Goal: Transaction & Acquisition: Purchase product/service

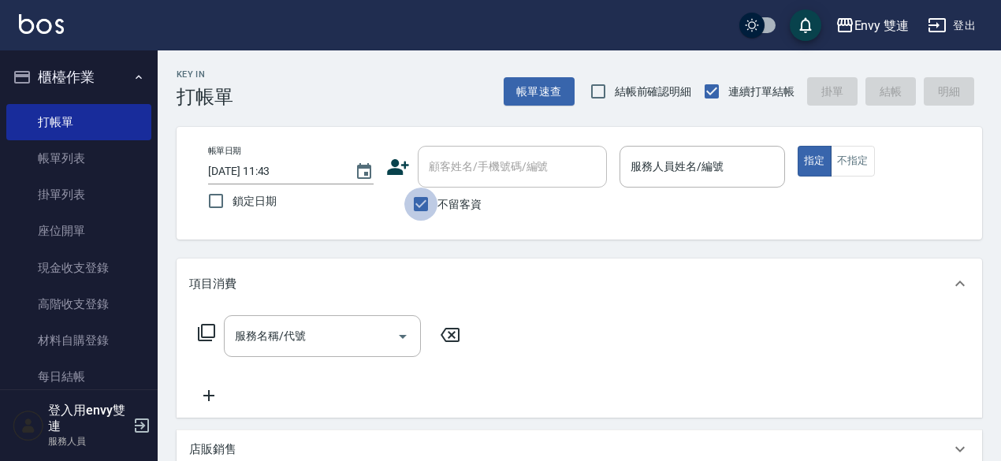
click at [423, 211] on input "不留客資" at bounding box center [420, 204] width 33 height 33
click at [421, 202] on input "不留客資" at bounding box center [420, 204] width 33 height 33
checkbox input "true"
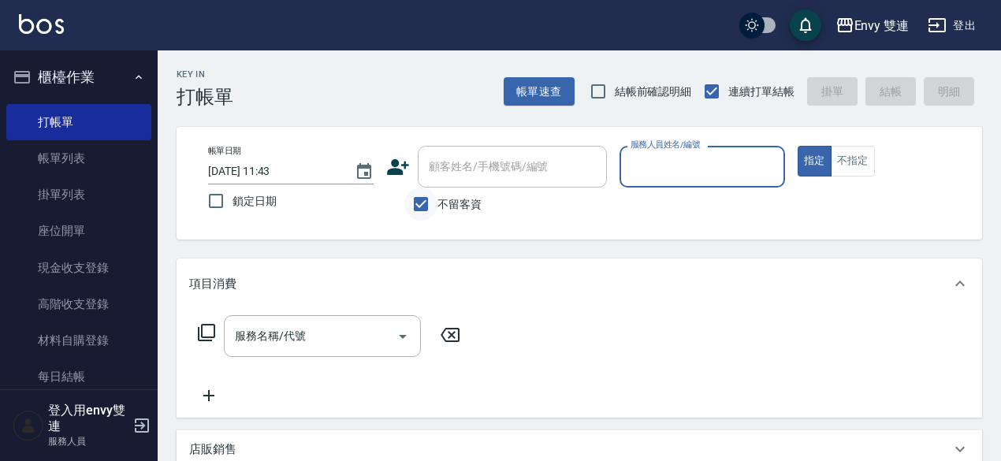
type input "YuYu-99"
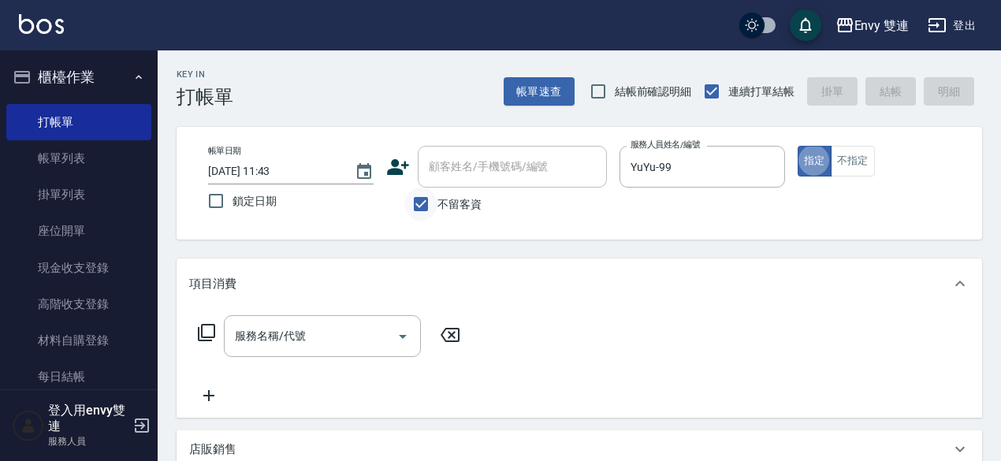
type button "true"
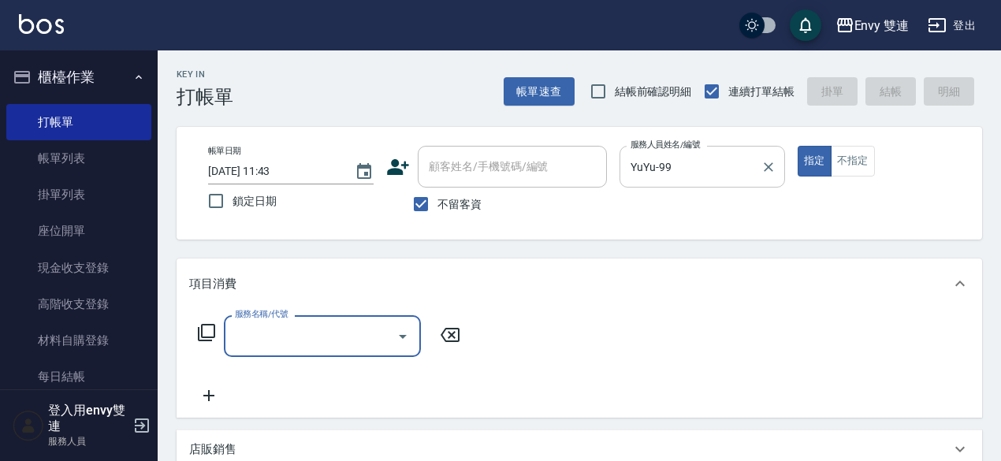
drag, startPoint x: 755, startPoint y: 185, endPoint x: 764, endPoint y: 181, distance: 9.5
click at [764, 181] on div "YuYu-99 服務人員姓名/編號" at bounding box center [703, 167] width 166 height 42
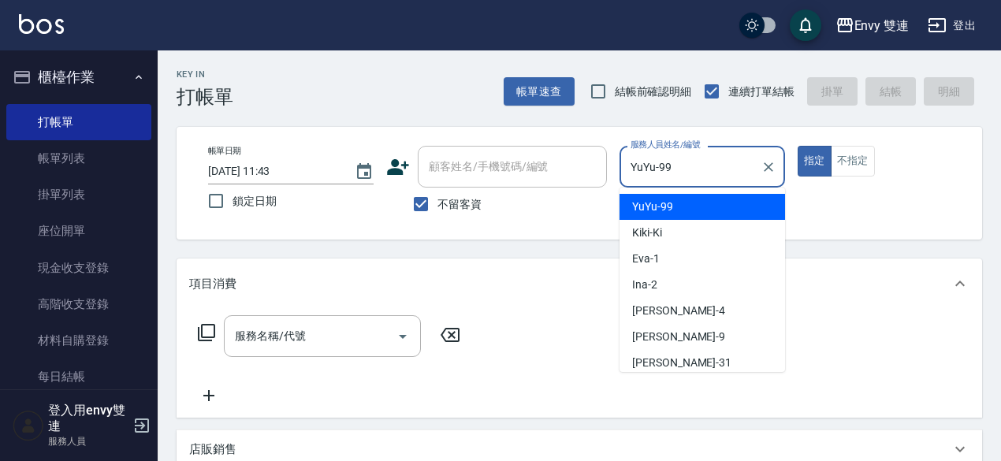
click at [764, 181] on div at bounding box center [768, 167] width 21 height 42
click at [766, 180] on div at bounding box center [768, 167] width 21 height 42
click at [771, 172] on icon "Clear" at bounding box center [769, 167] width 16 height 16
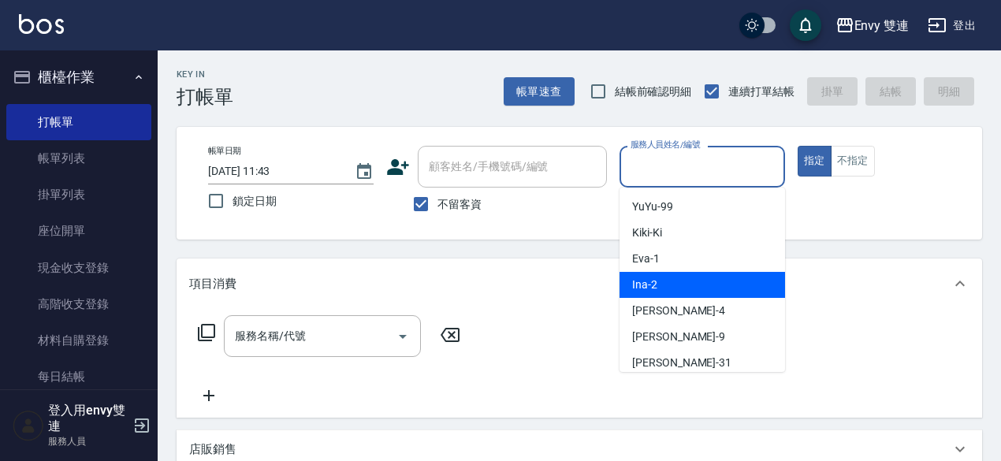
click at [665, 293] on div "Ina -2" at bounding box center [703, 285] width 166 height 26
type input "Ina-2"
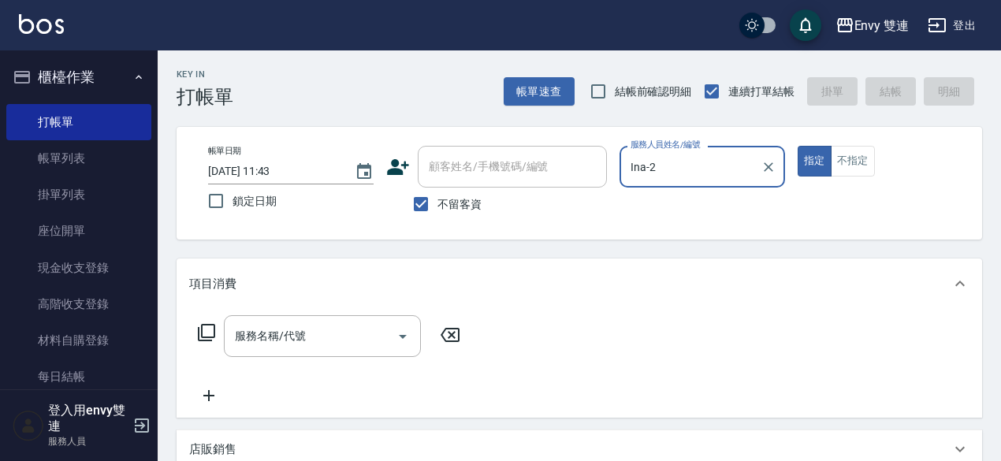
click at [798, 146] on button "指定" at bounding box center [815, 161] width 34 height 31
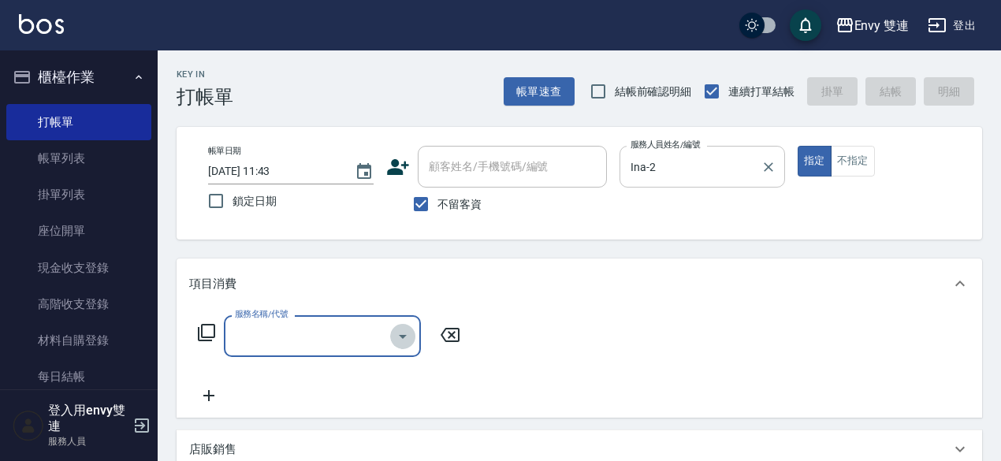
click at [407, 329] on icon "Open" at bounding box center [402, 336] width 19 height 19
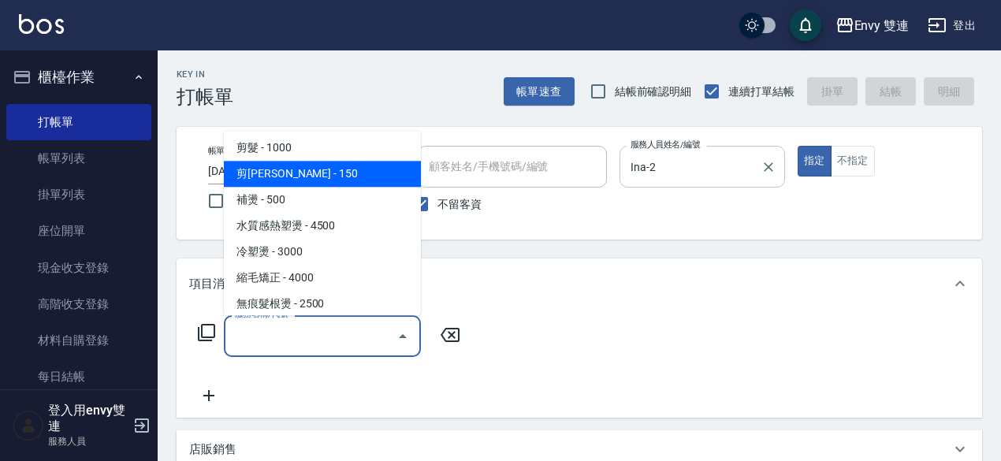
scroll to position [90, 0]
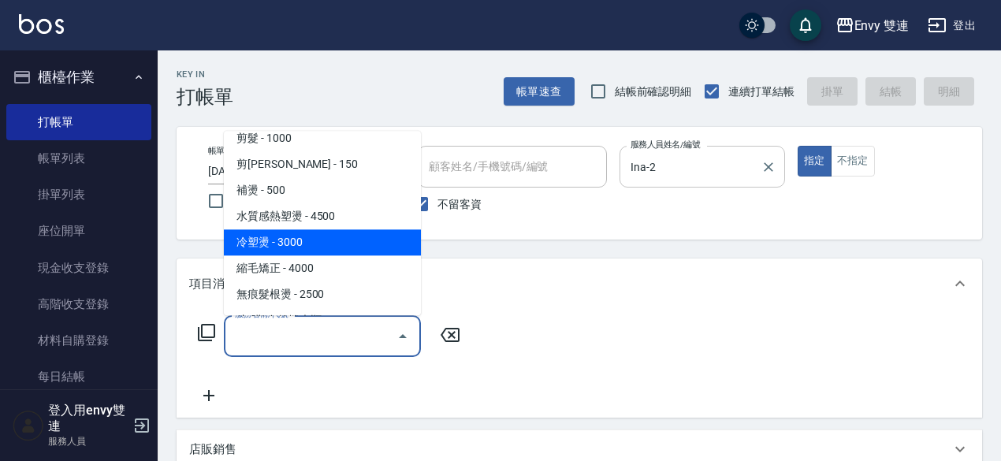
click at [323, 233] on span "冷塑燙 - 3000" at bounding box center [322, 242] width 197 height 26
type input "冷塑燙 (303)"
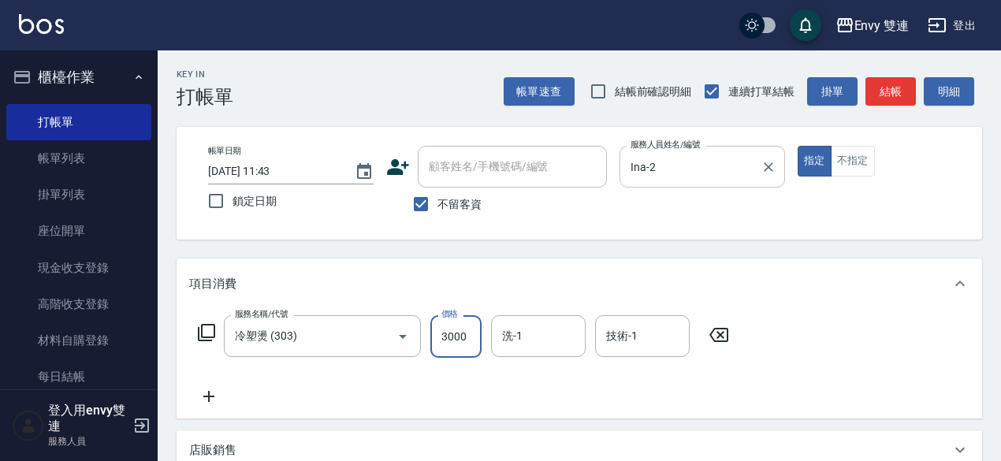
click at [456, 346] on input "3000" at bounding box center [456, 336] width 51 height 43
type input "2500"
click at [894, 98] on button "結帳" at bounding box center [891, 91] width 50 height 29
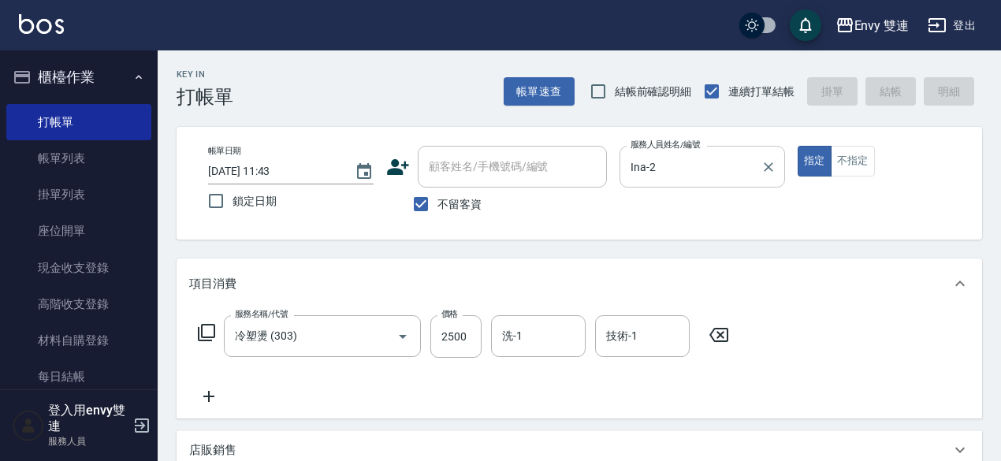
type input "[DATE] 12:41"
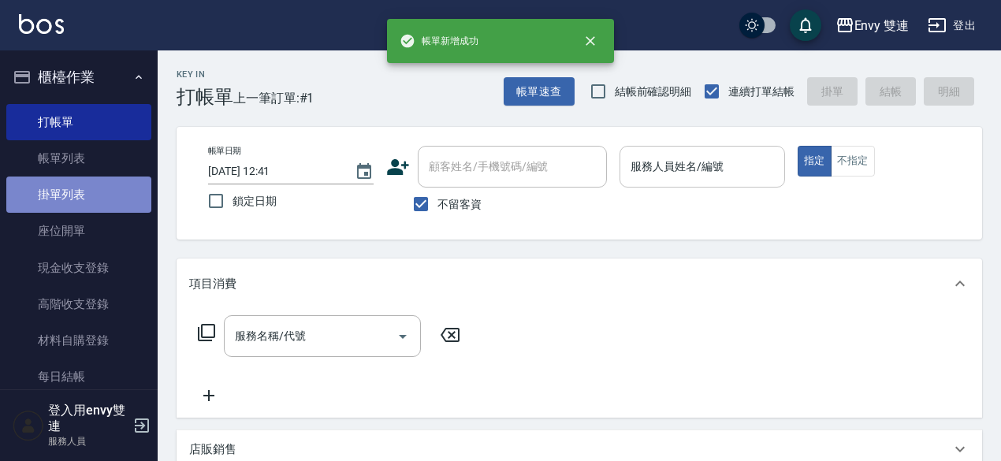
click at [94, 185] on link "掛單列表" at bounding box center [78, 195] width 145 height 36
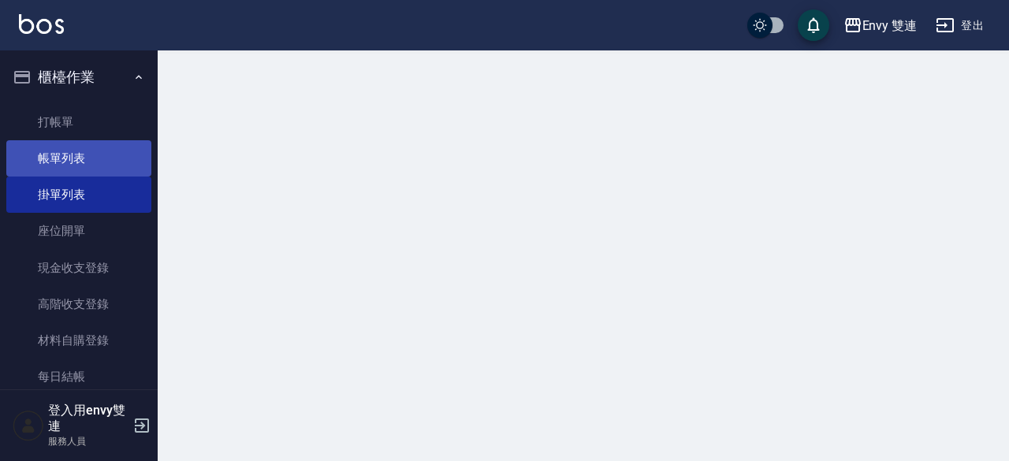
click at [106, 170] on link "帳單列表" at bounding box center [78, 158] width 145 height 36
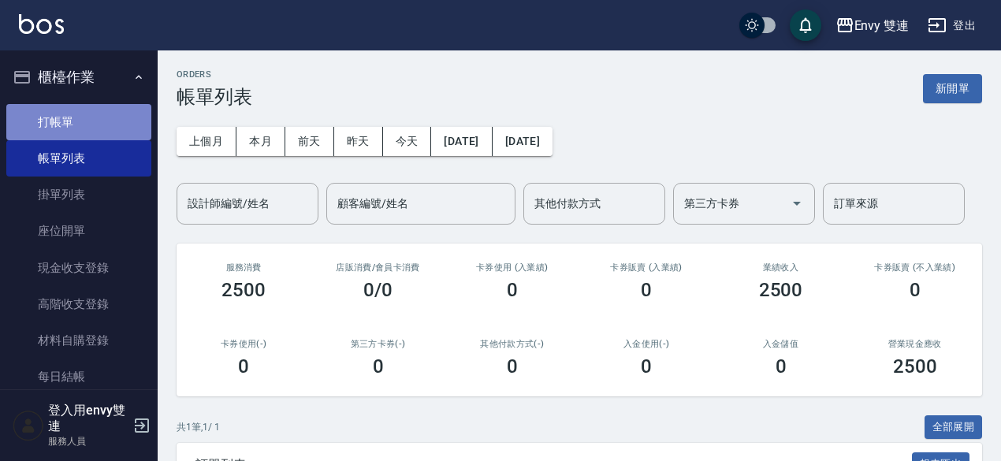
click at [80, 120] on link "打帳單" at bounding box center [78, 122] width 145 height 36
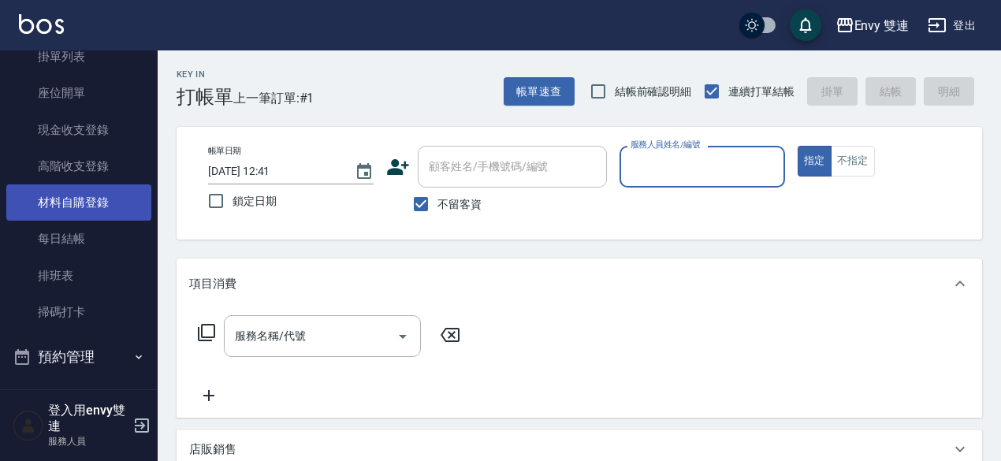
scroll to position [153, 0]
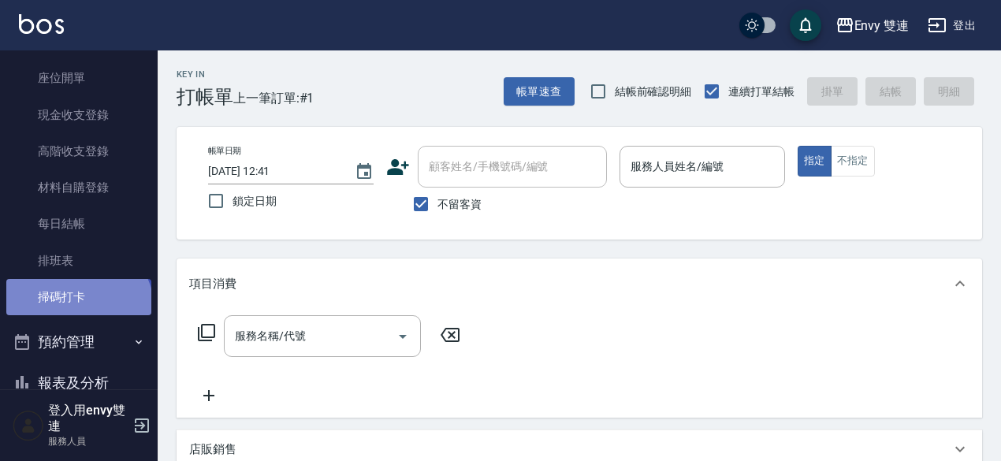
click at [76, 311] on link "掃碼打卡" at bounding box center [78, 297] width 145 height 36
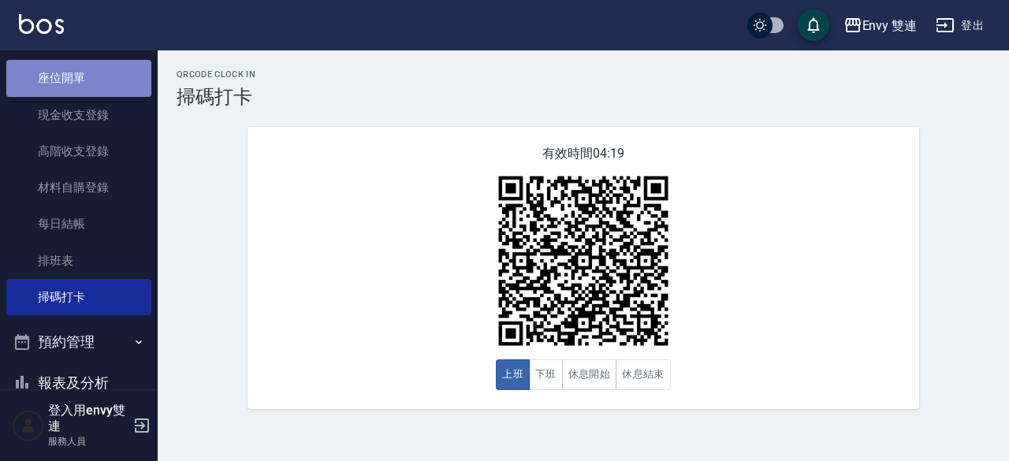
click at [78, 81] on link "座位開單" at bounding box center [78, 78] width 145 height 36
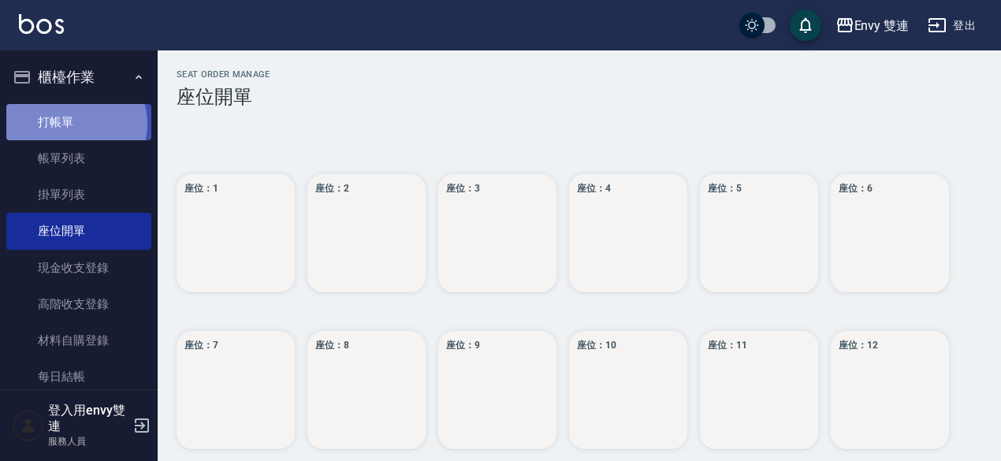
click at [75, 124] on link "打帳單" at bounding box center [78, 122] width 145 height 36
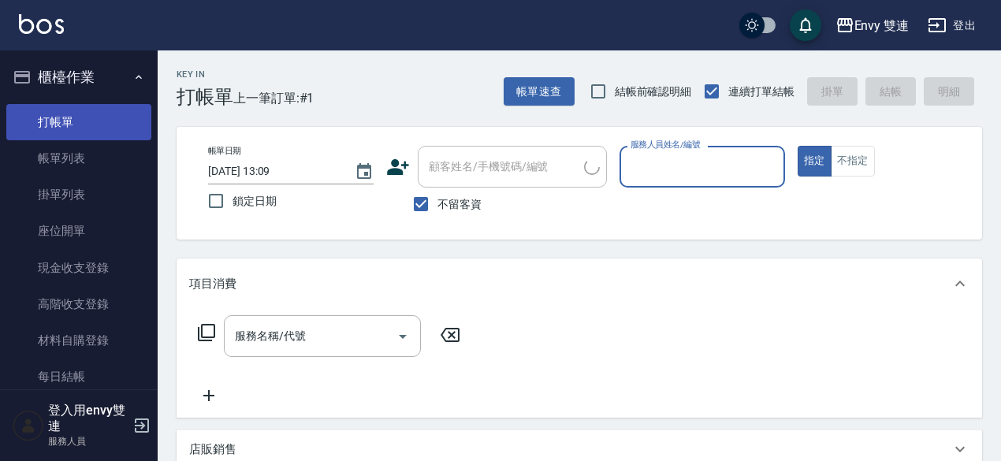
click at [75, 124] on link "打帳單" at bounding box center [78, 122] width 145 height 36
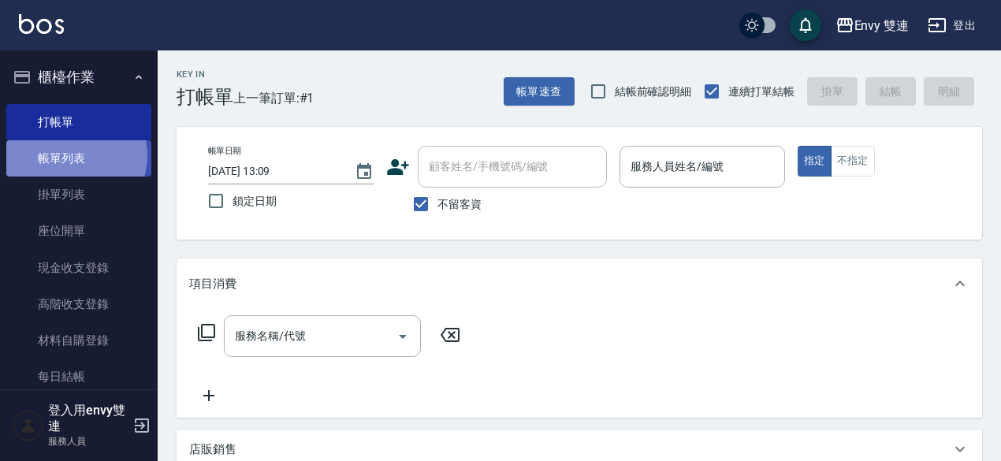
click at [71, 155] on link "帳單列表" at bounding box center [78, 158] width 145 height 36
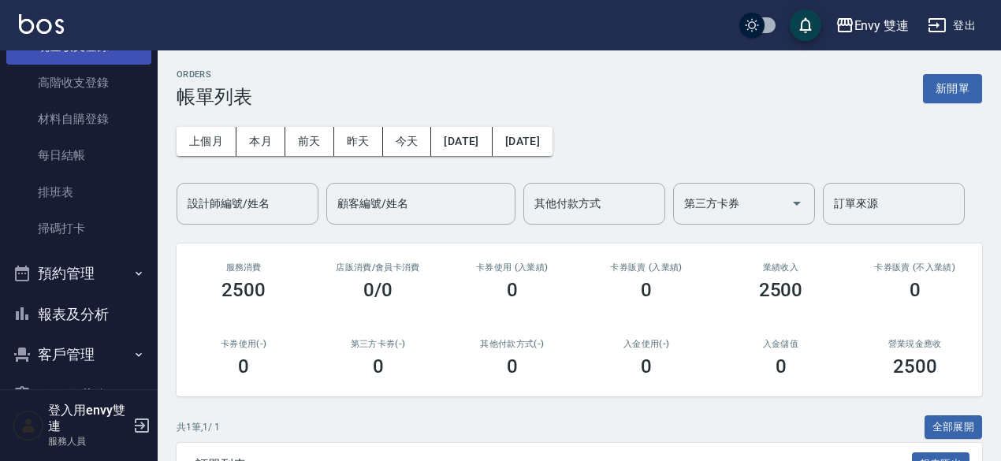
scroll to position [223, 0]
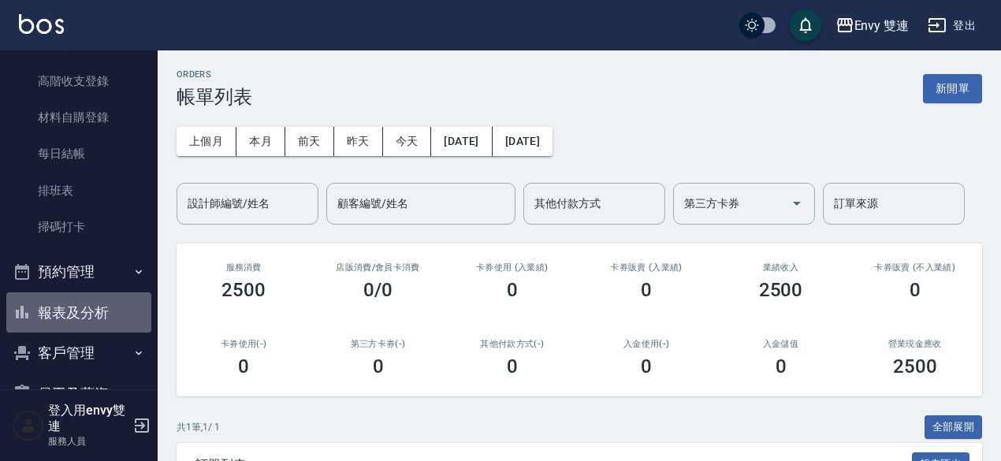
click at [93, 309] on button "報表及分析" at bounding box center [78, 313] width 145 height 41
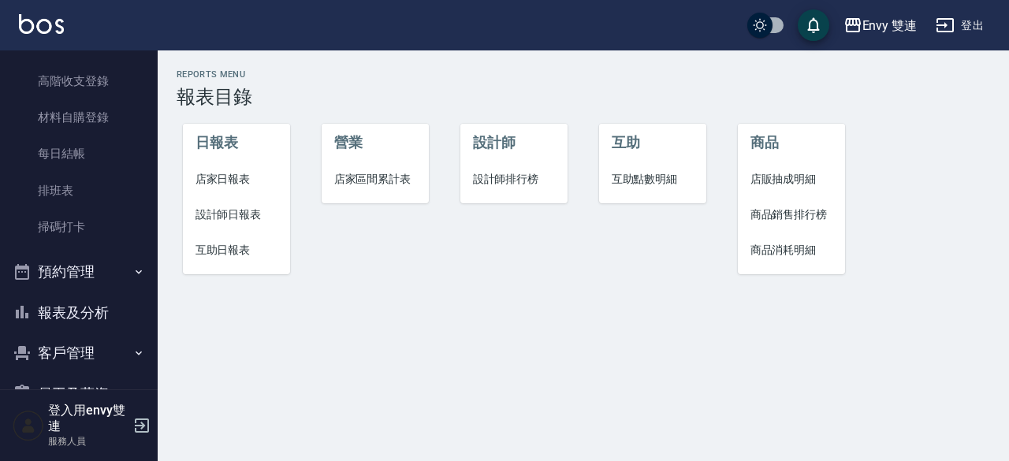
click at [239, 217] on span "設計師日報表" at bounding box center [237, 215] width 83 height 17
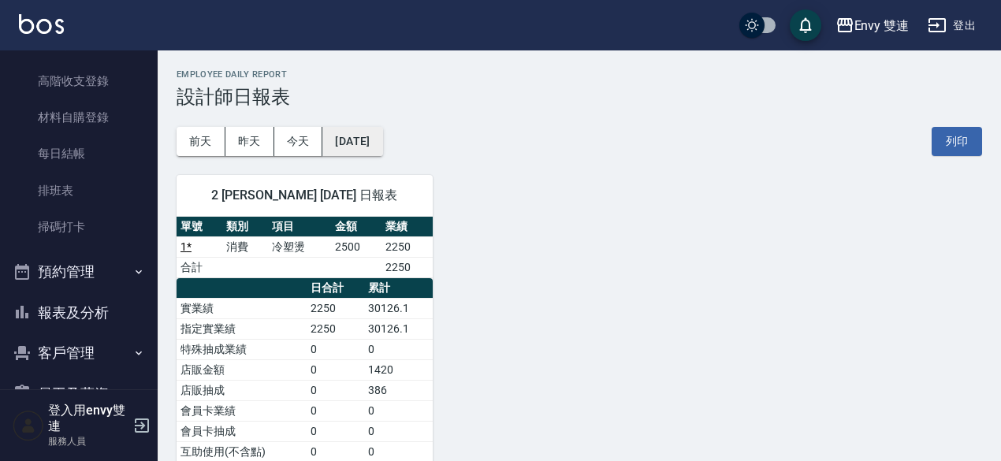
click at [345, 137] on button "[DATE]" at bounding box center [352, 141] width 60 height 29
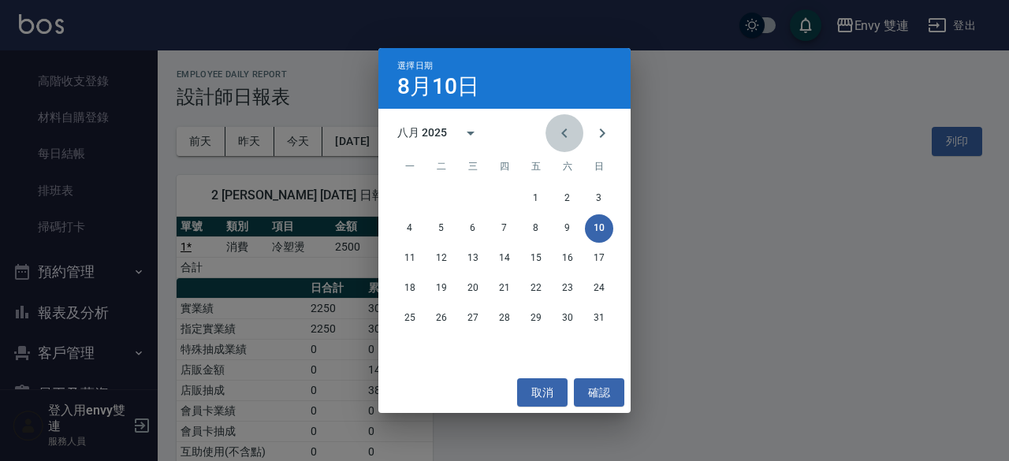
click at [565, 124] on icon "Previous month" at bounding box center [564, 133] width 19 height 19
click at [502, 226] on button "10" at bounding box center [504, 228] width 28 height 28
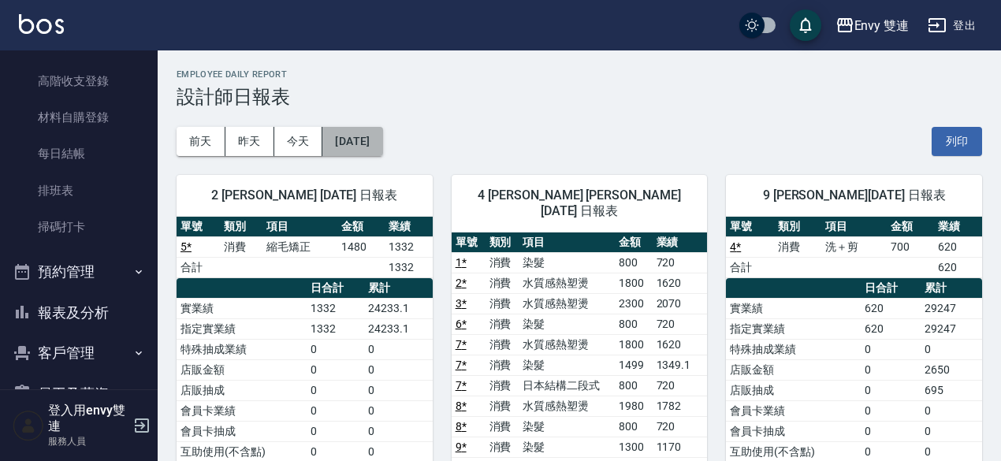
click at [377, 148] on button "[DATE]" at bounding box center [352, 141] width 60 height 29
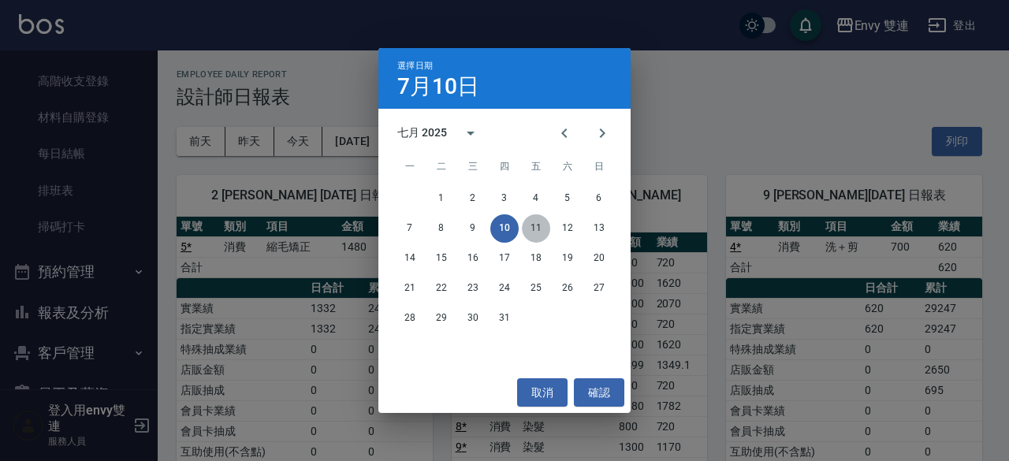
click at [544, 222] on button "11" at bounding box center [536, 228] width 28 height 28
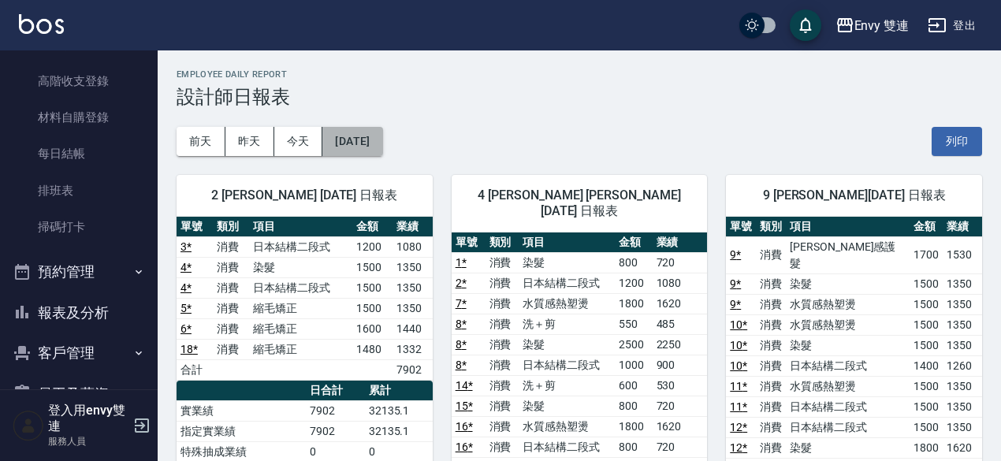
click at [382, 147] on button "[DATE]" at bounding box center [352, 141] width 60 height 29
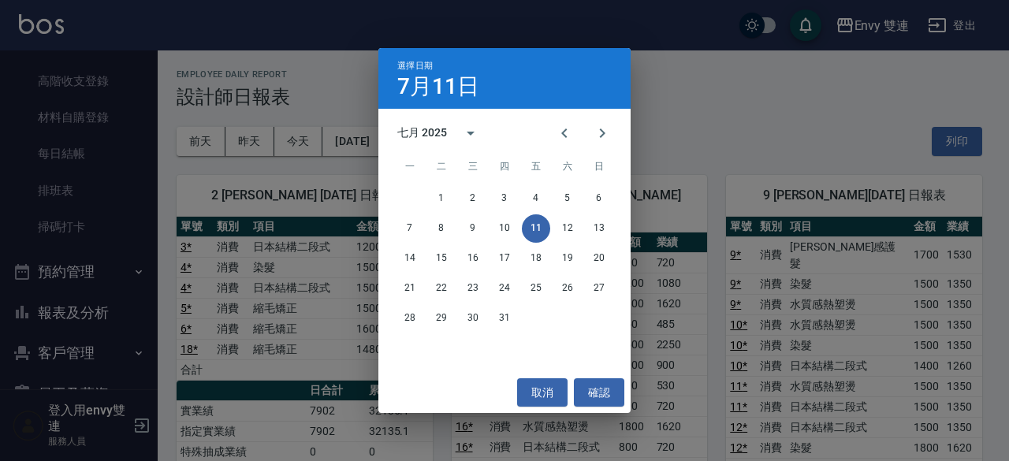
click at [333, 370] on div "選擇日期 [DATE] 七月 2025 一 二 三 四 五 六 日 1 2 3 4 5 6 7 8 9 10 11 12 13 14 15 16 17 18 …" at bounding box center [504, 230] width 1009 height 461
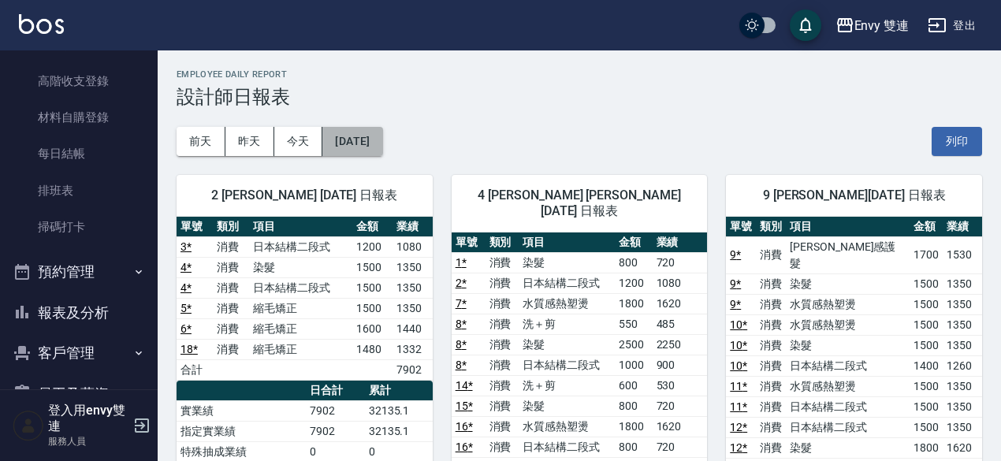
click at [382, 144] on button "[DATE]" at bounding box center [352, 141] width 60 height 29
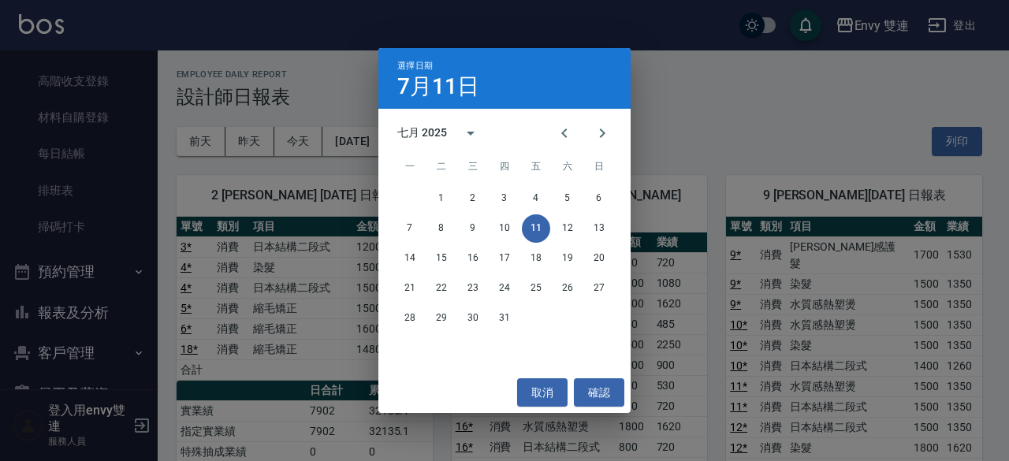
click at [556, 218] on div "7 8 9 10 11 12 13" at bounding box center [504, 228] width 252 height 28
click at [561, 221] on button "12" at bounding box center [568, 228] width 28 height 28
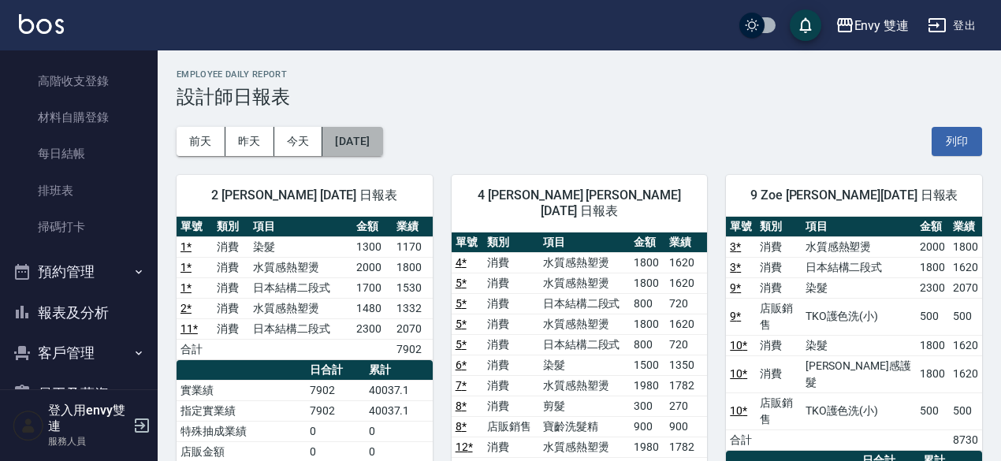
click at [381, 139] on button "[DATE]" at bounding box center [352, 141] width 60 height 29
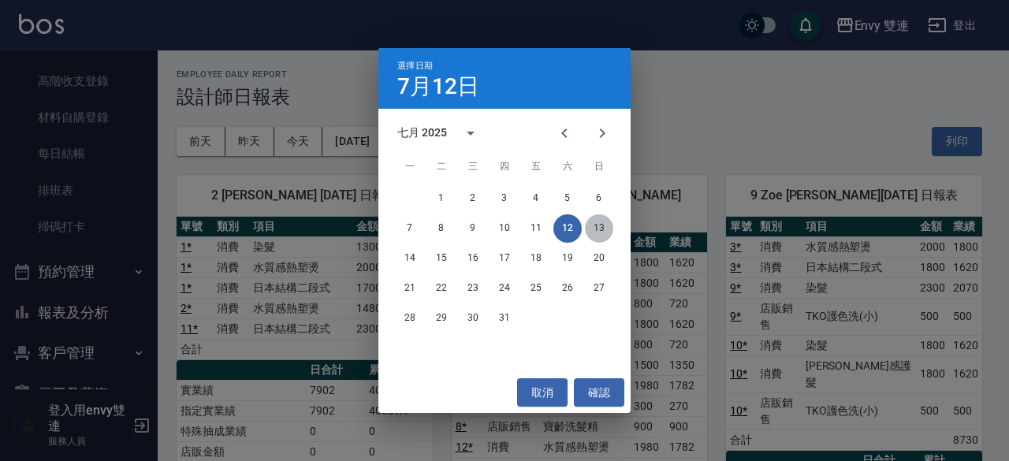
click at [591, 228] on button "13" at bounding box center [599, 228] width 28 height 28
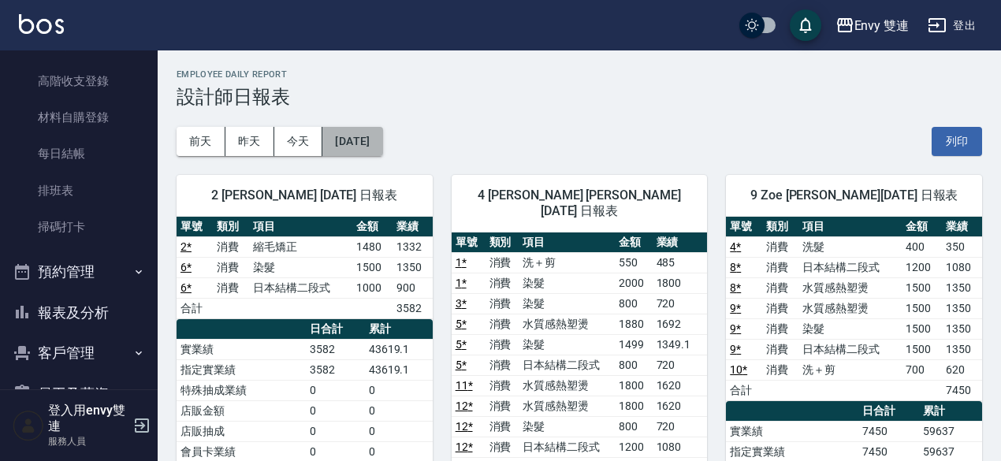
click at [382, 136] on button "[DATE]" at bounding box center [352, 141] width 60 height 29
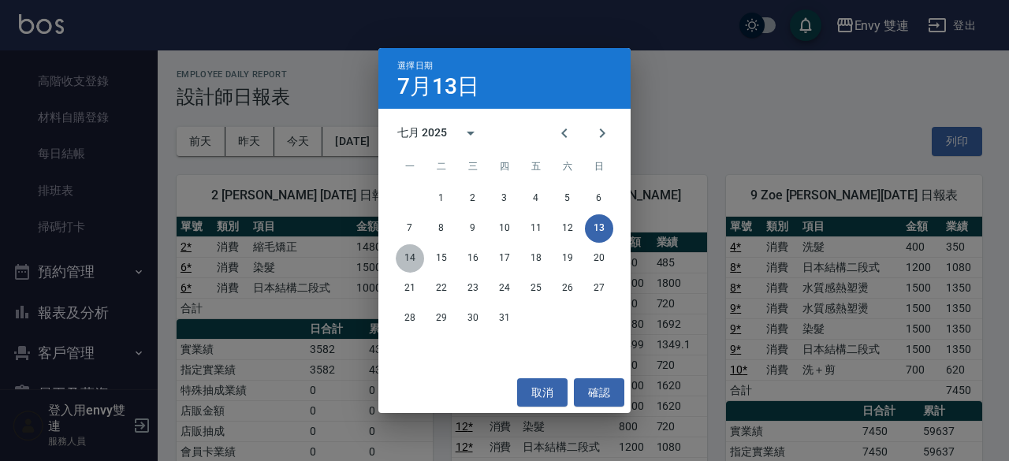
click at [412, 263] on button "14" at bounding box center [410, 258] width 28 height 28
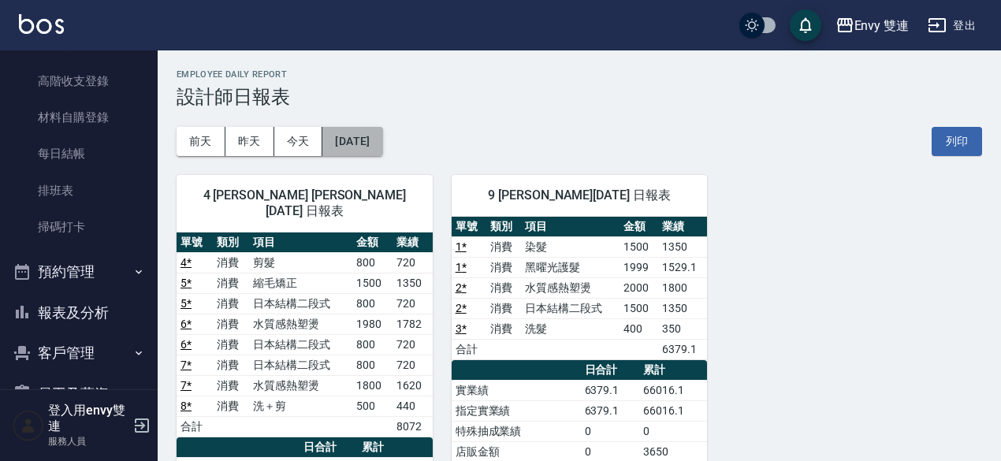
click at [382, 142] on button "[DATE]" at bounding box center [352, 141] width 60 height 29
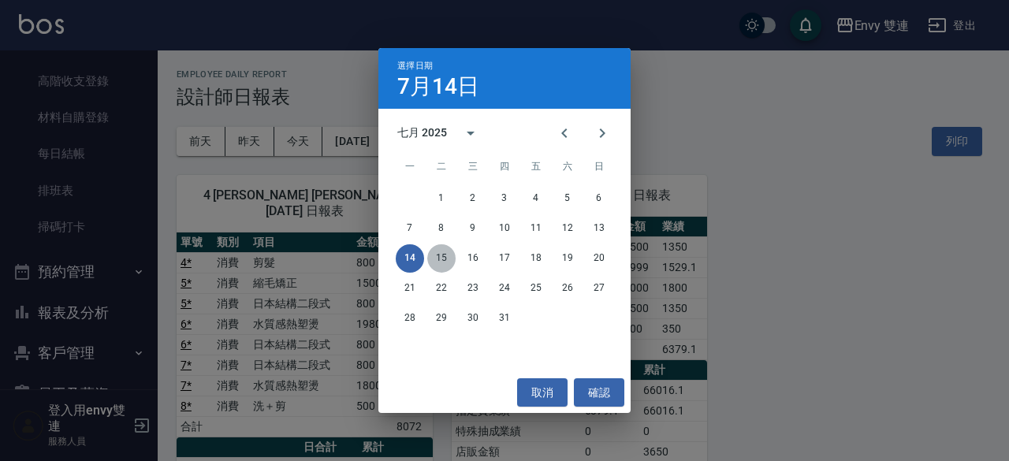
click at [448, 253] on button "15" at bounding box center [441, 258] width 28 height 28
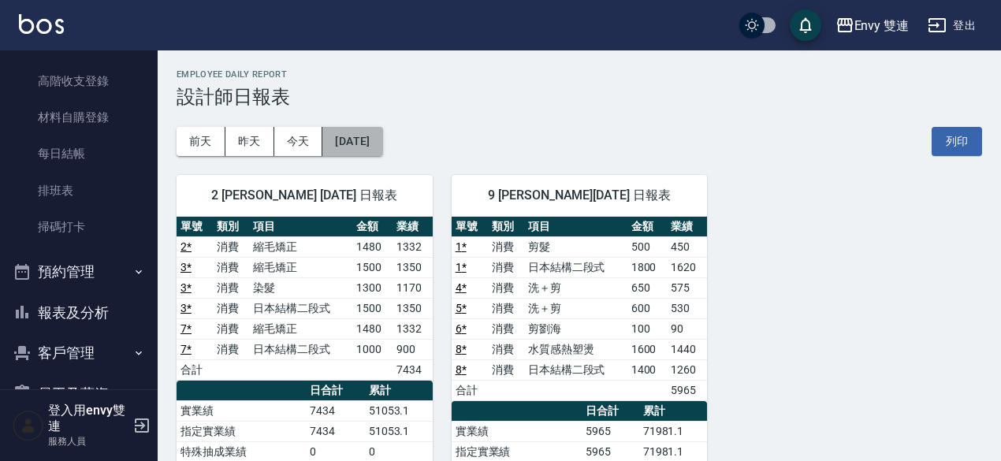
click at [382, 132] on button "[DATE]" at bounding box center [352, 141] width 60 height 29
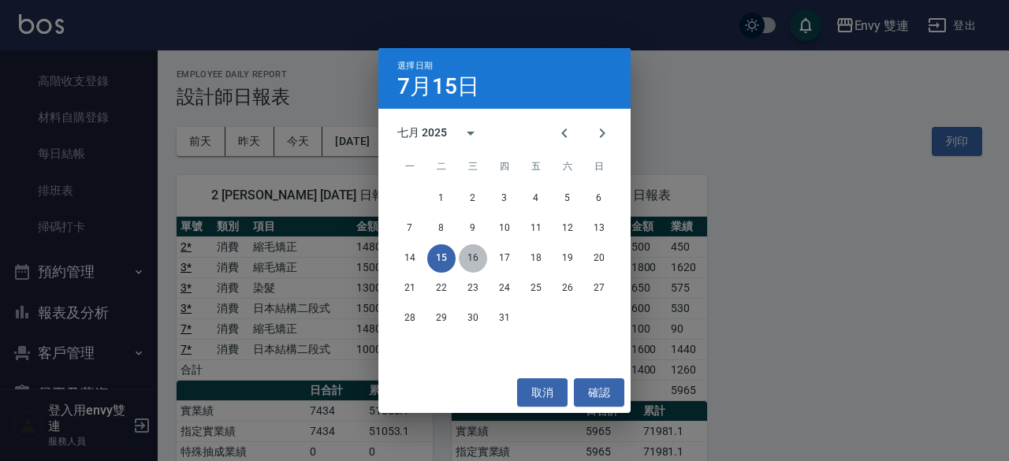
click at [475, 252] on button "16" at bounding box center [473, 258] width 28 height 28
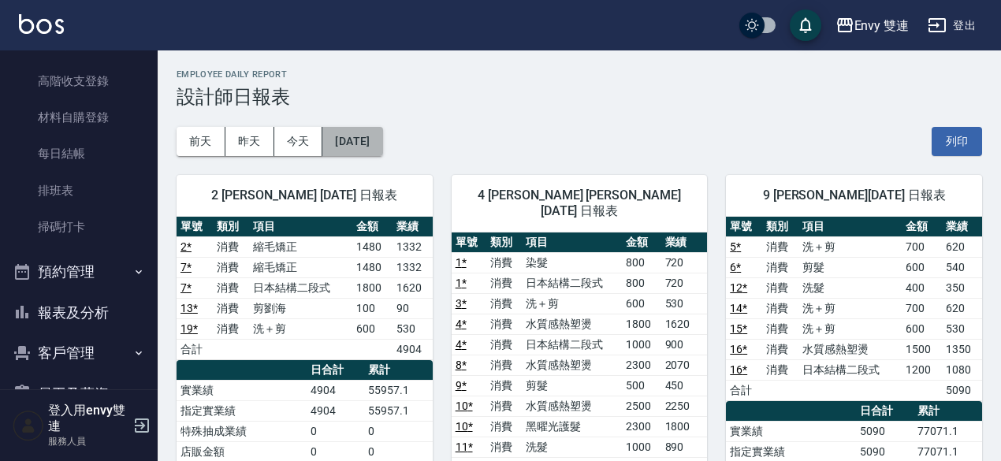
click at [382, 138] on button "[DATE]" at bounding box center [352, 141] width 60 height 29
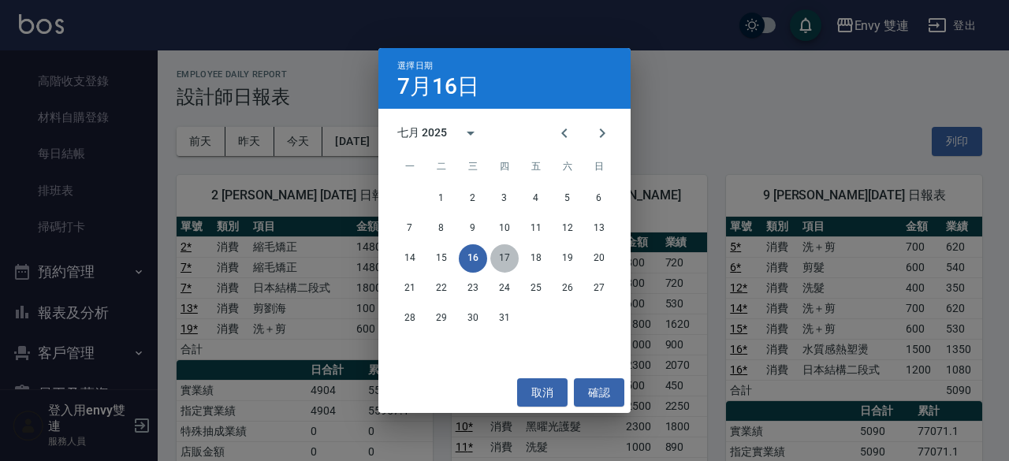
click at [509, 258] on button "17" at bounding box center [504, 258] width 28 height 28
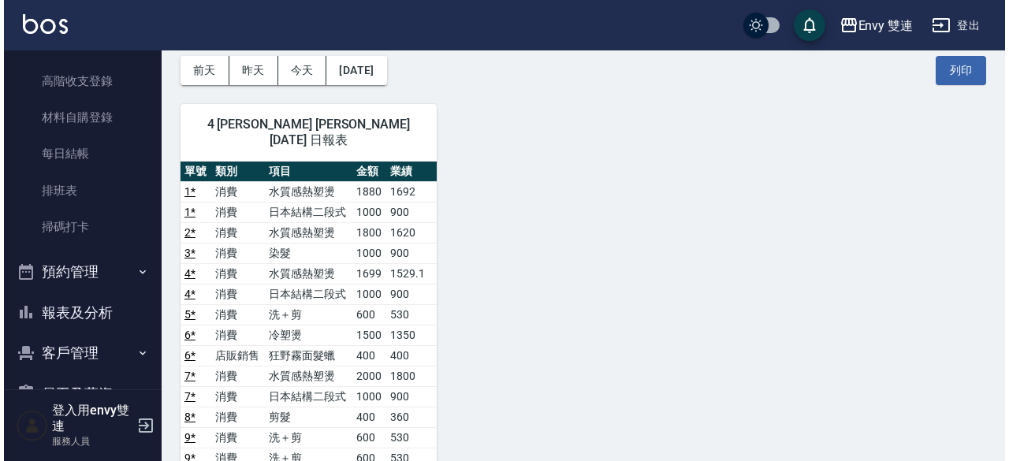
scroll to position [54, 0]
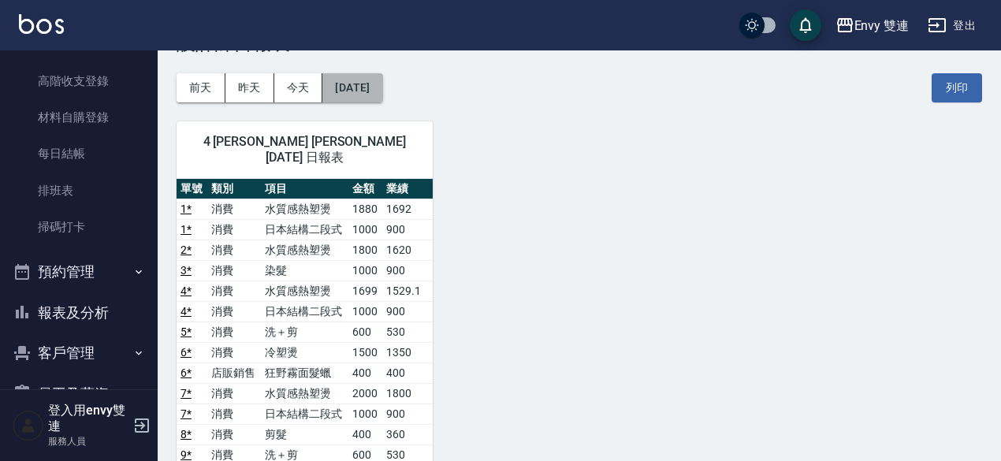
click at [382, 93] on button "[DATE]" at bounding box center [352, 87] width 60 height 29
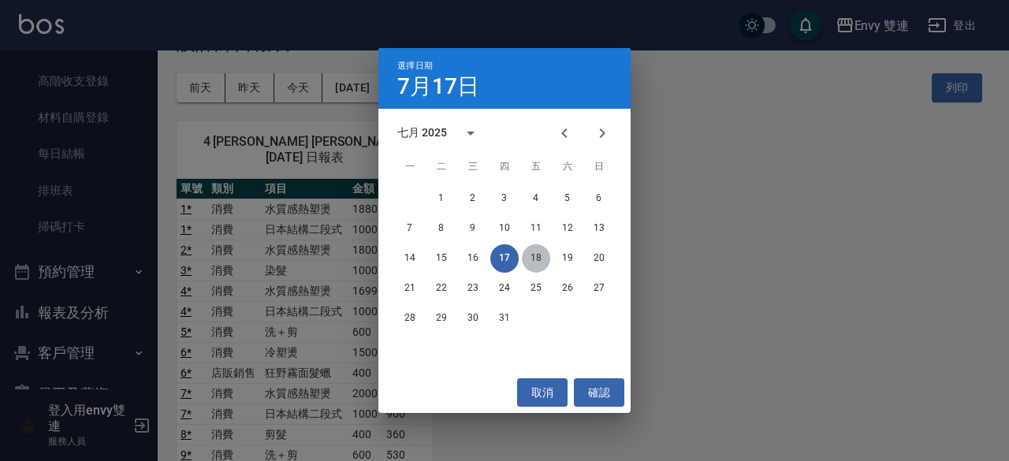
click at [534, 261] on button "18" at bounding box center [536, 258] width 28 height 28
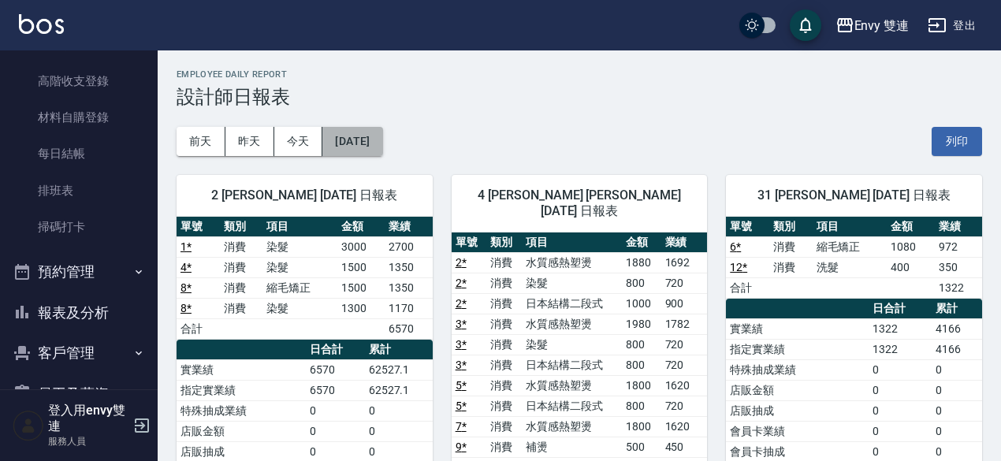
click at [382, 129] on button "[DATE]" at bounding box center [352, 141] width 60 height 29
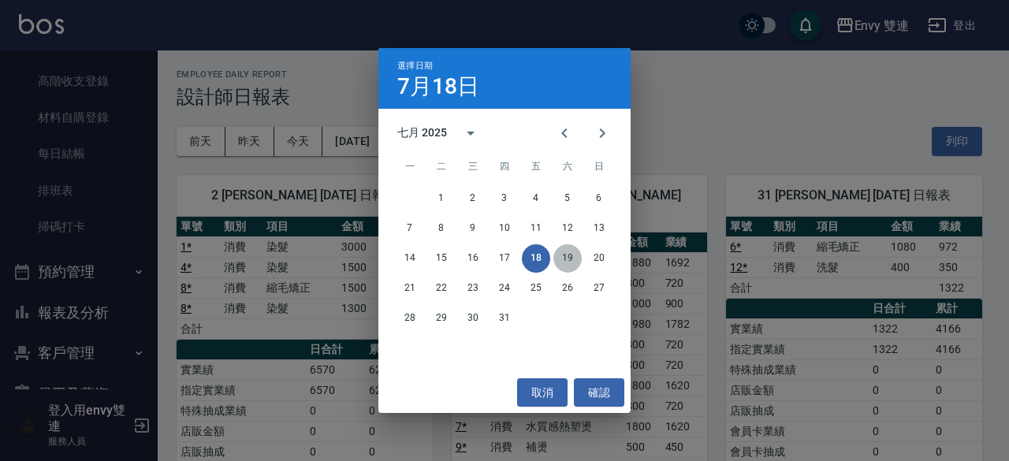
click at [566, 253] on button "19" at bounding box center [568, 258] width 28 height 28
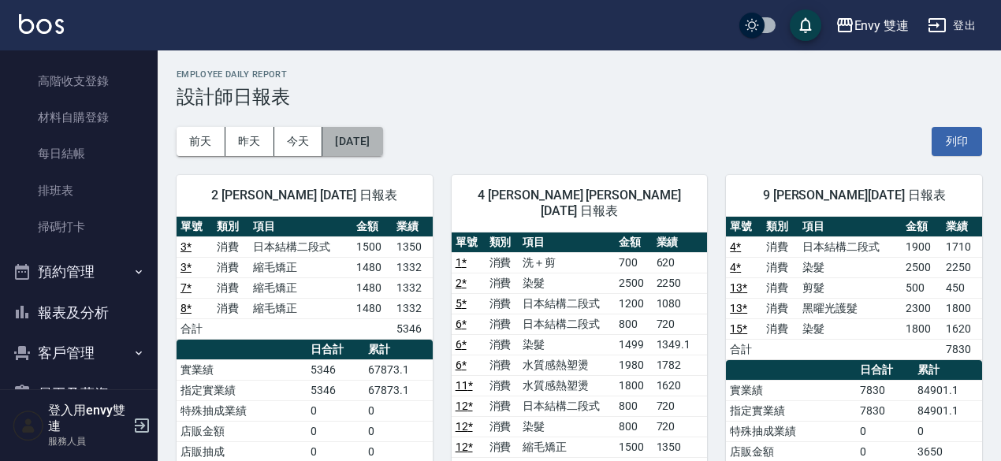
click at [382, 147] on button "[DATE]" at bounding box center [352, 141] width 60 height 29
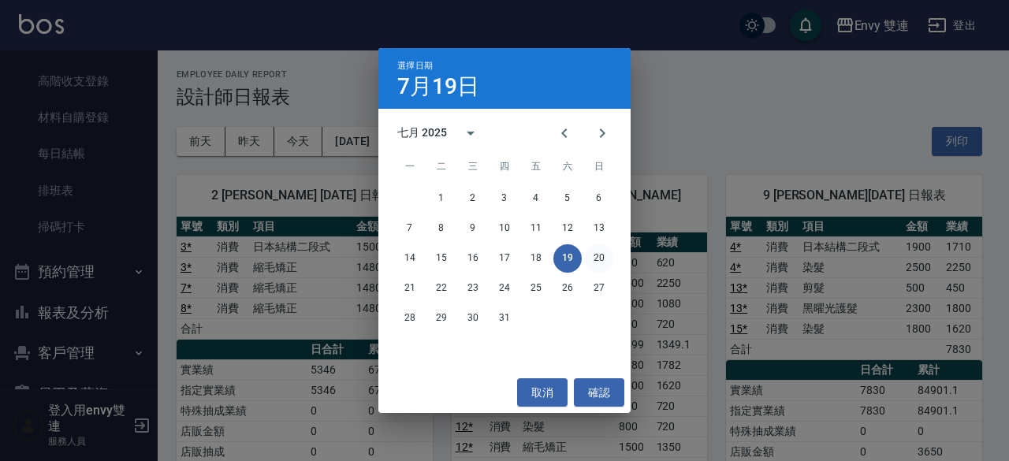
click at [593, 256] on button "20" at bounding box center [599, 258] width 28 height 28
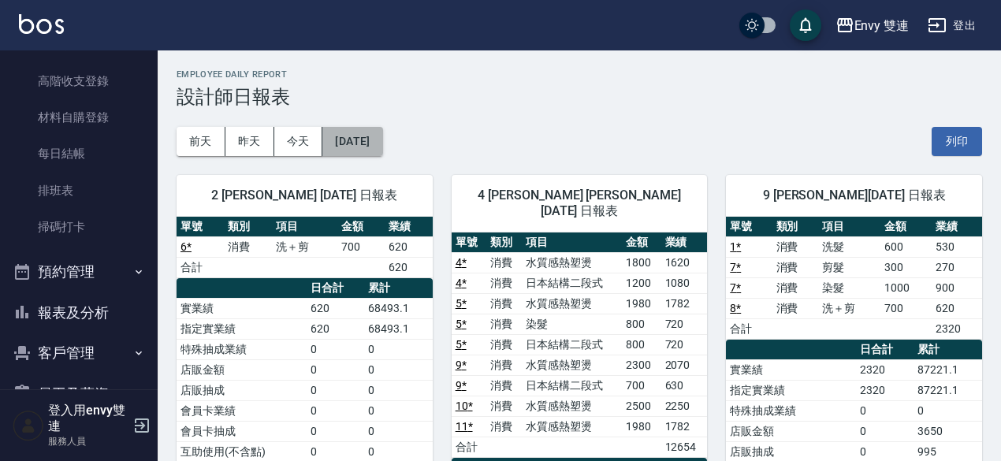
click at [382, 138] on button "[DATE]" at bounding box center [352, 141] width 60 height 29
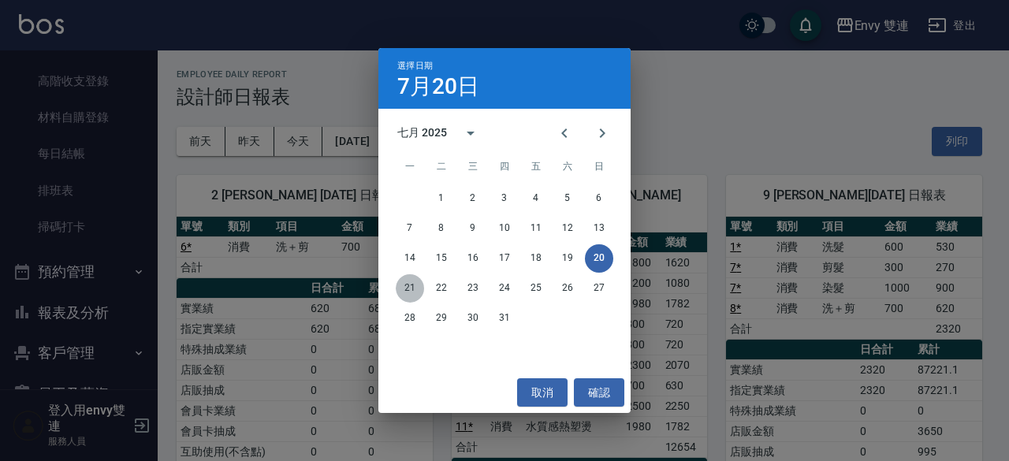
click at [409, 283] on button "21" at bounding box center [410, 288] width 28 height 28
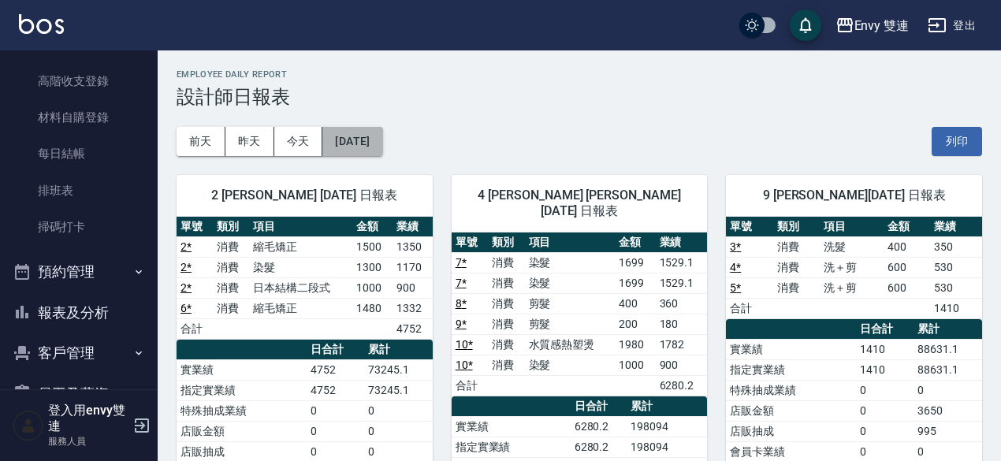
click at [370, 141] on button "[DATE]" at bounding box center [352, 141] width 60 height 29
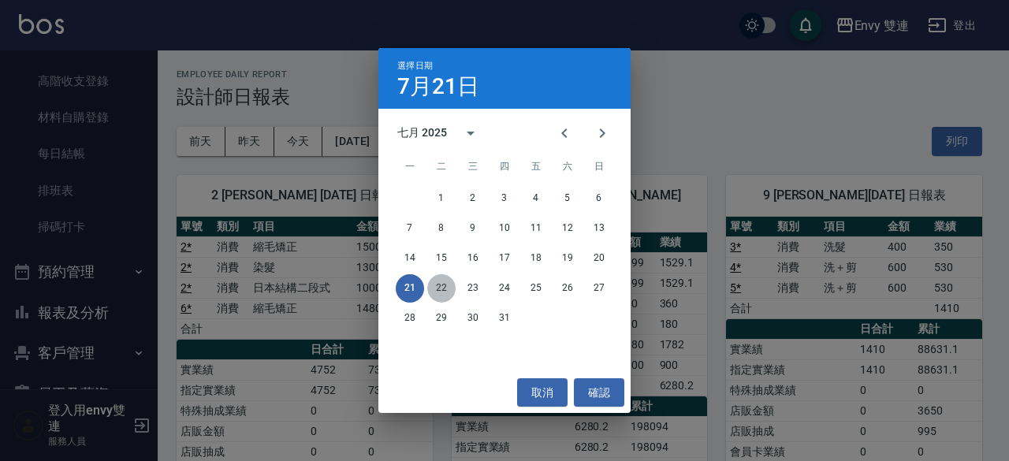
click at [444, 283] on button "22" at bounding box center [441, 288] width 28 height 28
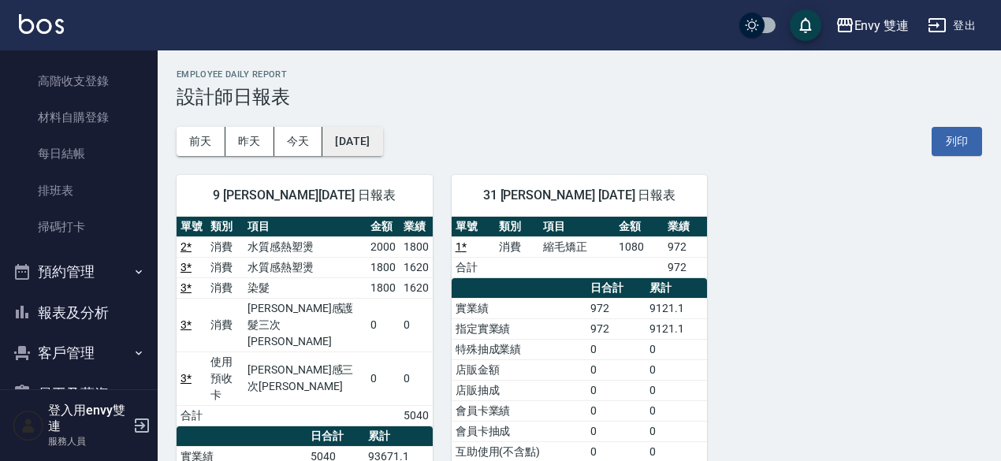
click at [374, 140] on button "[DATE]" at bounding box center [352, 141] width 60 height 29
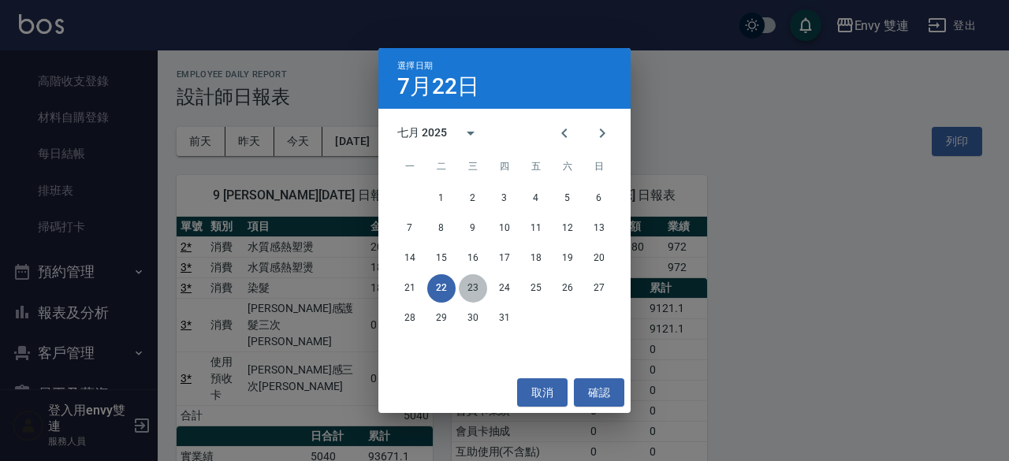
click at [476, 284] on button "23" at bounding box center [473, 288] width 28 height 28
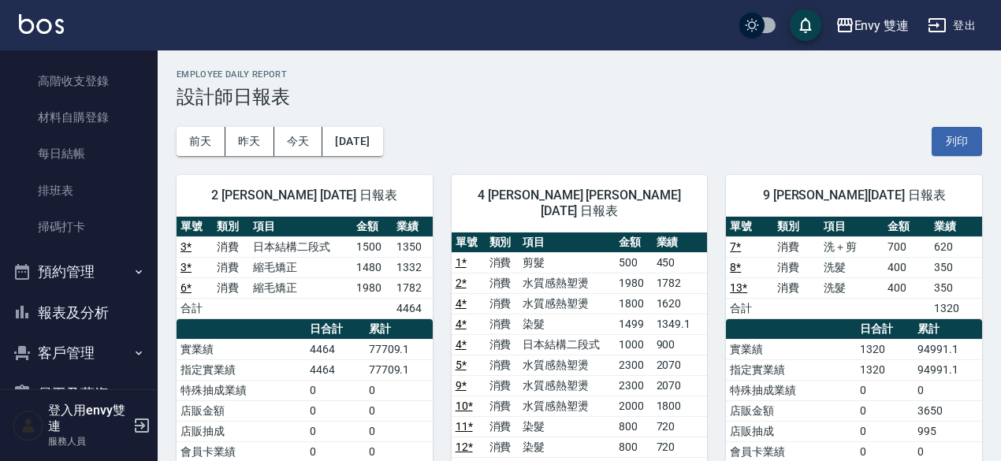
click at [382, 141] on button "[DATE]" at bounding box center [352, 141] width 60 height 29
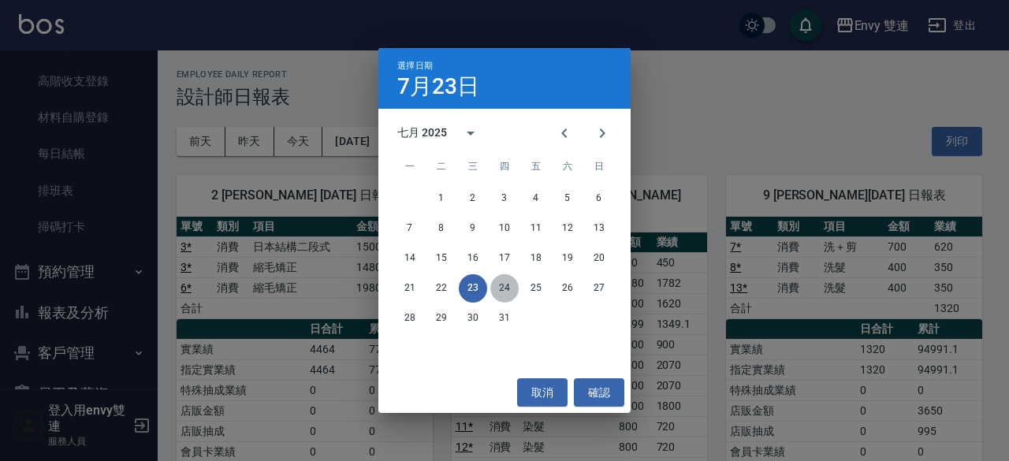
click at [505, 287] on button "24" at bounding box center [504, 288] width 28 height 28
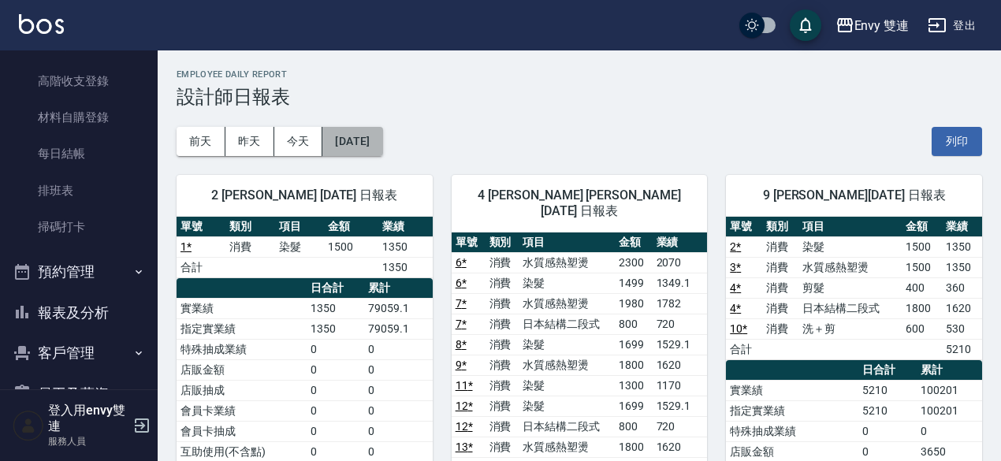
click at [382, 143] on button "[DATE]" at bounding box center [352, 141] width 60 height 29
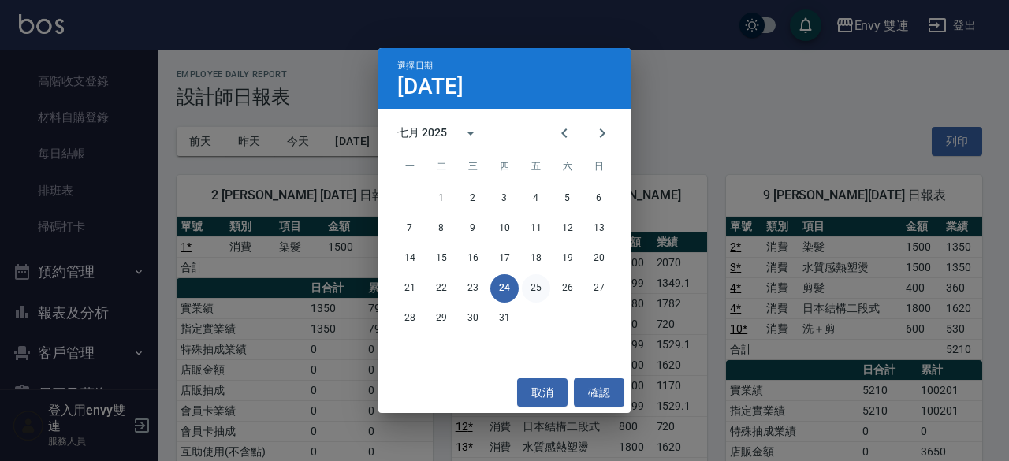
click at [532, 288] on button "25" at bounding box center [536, 288] width 28 height 28
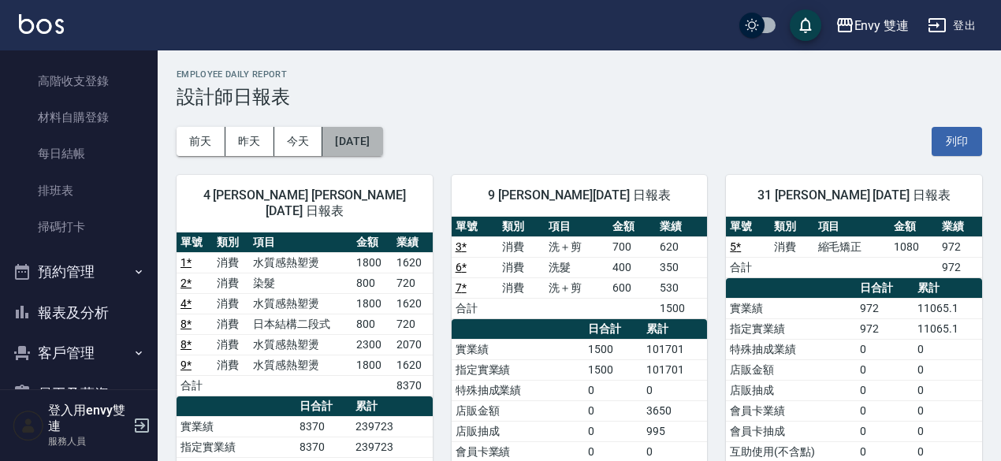
click at [382, 140] on button "[DATE]" at bounding box center [352, 141] width 60 height 29
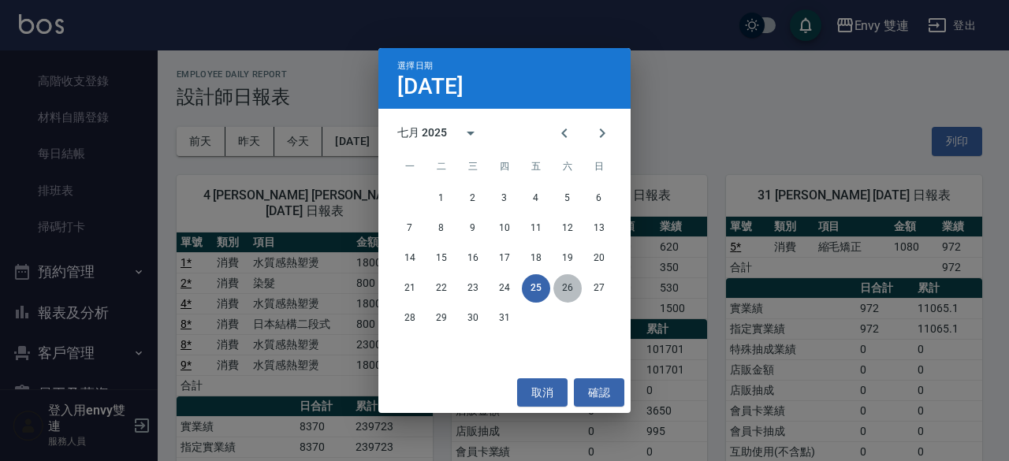
click at [568, 288] on button "26" at bounding box center [568, 288] width 28 height 28
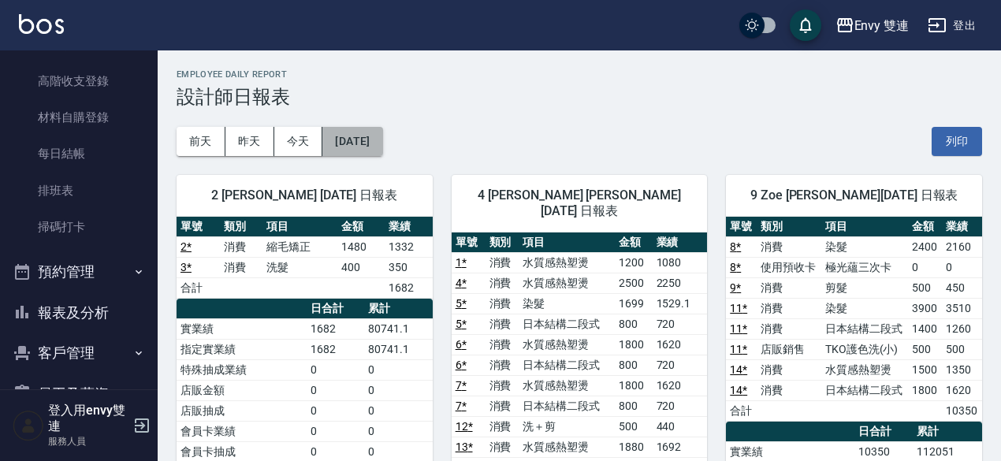
click at [382, 144] on button "[DATE]" at bounding box center [352, 141] width 60 height 29
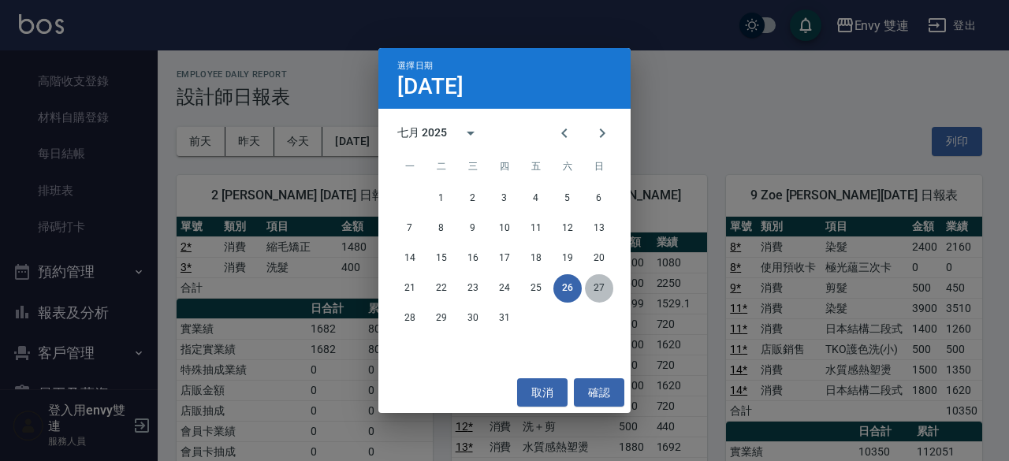
click at [607, 297] on button "27" at bounding box center [599, 288] width 28 height 28
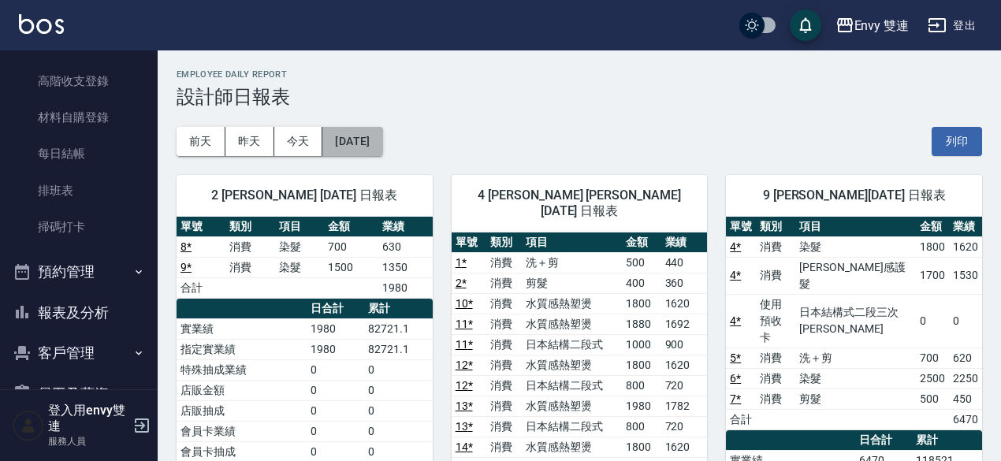
click at [382, 138] on button "[DATE]" at bounding box center [352, 141] width 60 height 29
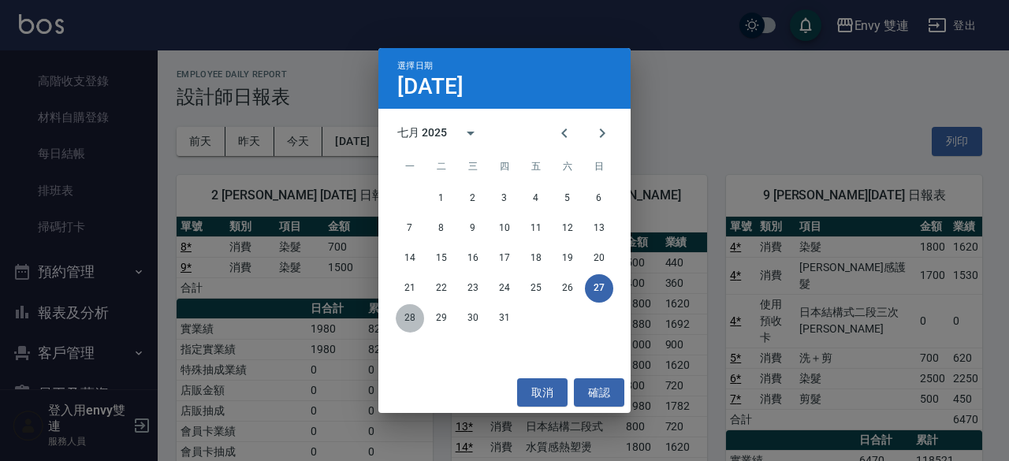
click at [412, 317] on button "28" at bounding box center [410, 318] width 28 height 28
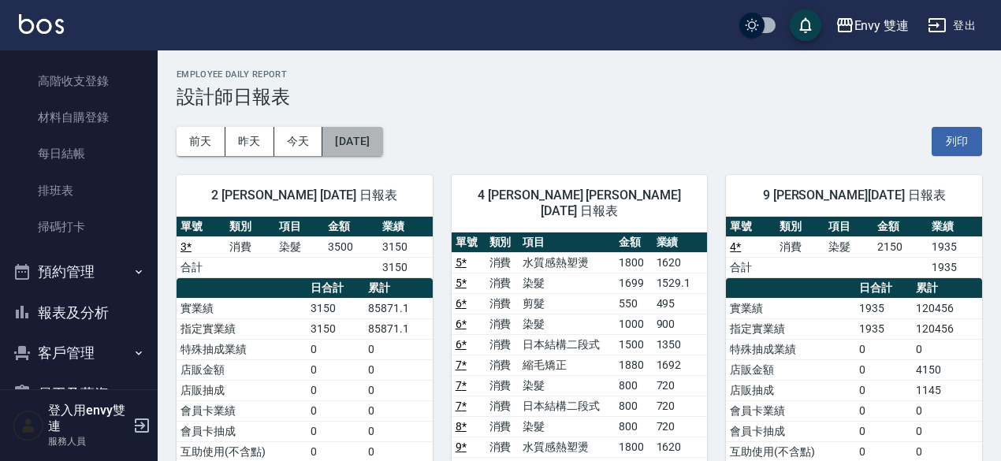
click at [371, 136] on button "[DATE]" at bounding box center [352, 141] width 60 height 29
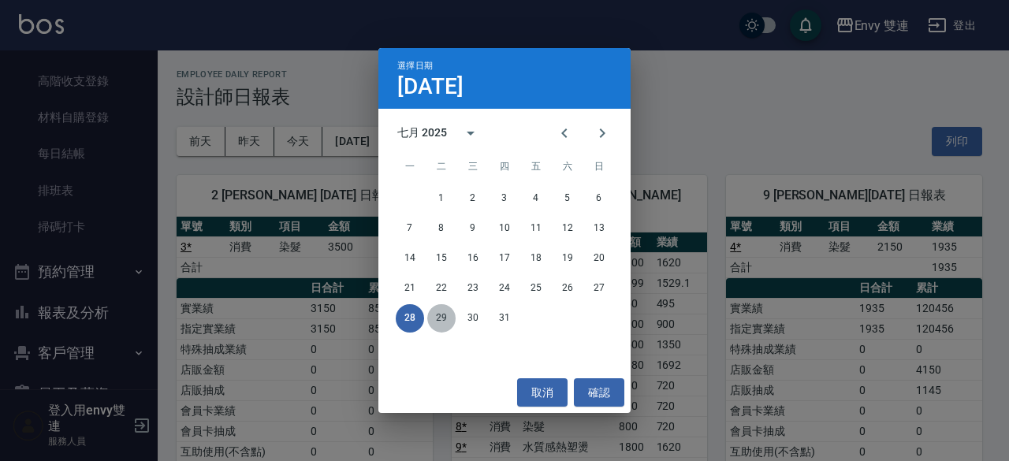
click at [437, 321] on button "29" at bounding box center [441, 318] width 28 height 28
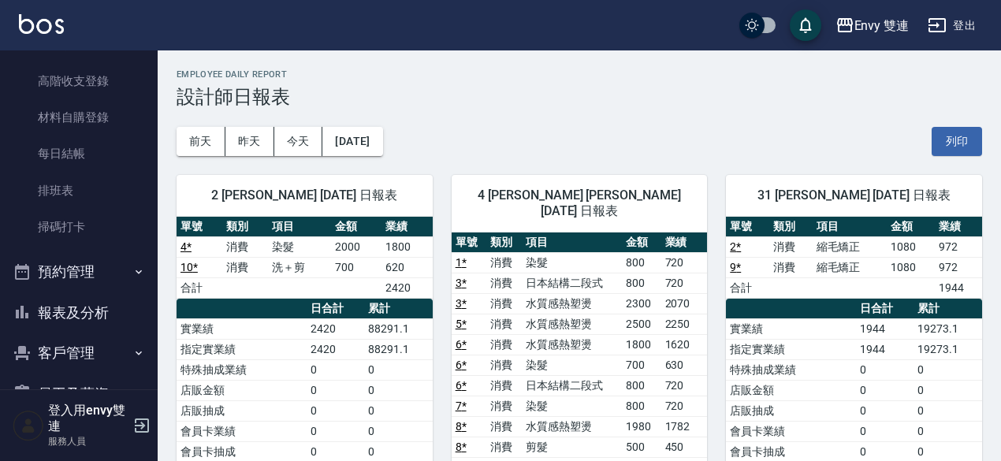
click at [382, 140] on button "[DATE]" at bounding box center [352, 141] width 60 height 29
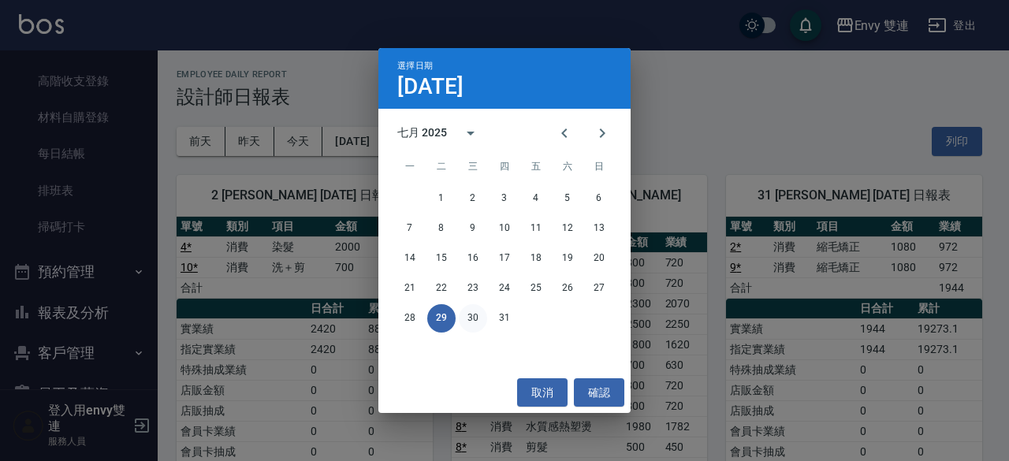
click at [475, 312] on button "30" at bounding box center [473, 318] width 28 height 28
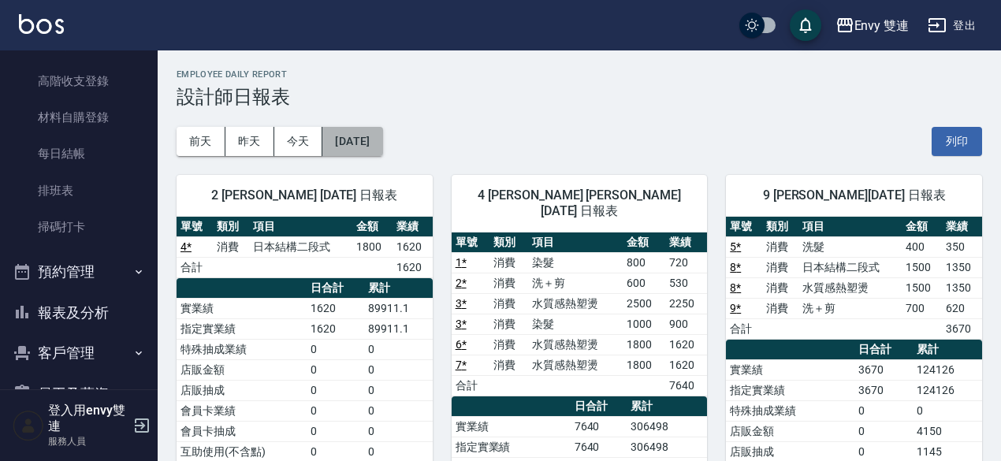
click at [382, 142] on button "[DATE]" at bounding box center [352, 141] width 60 height 29
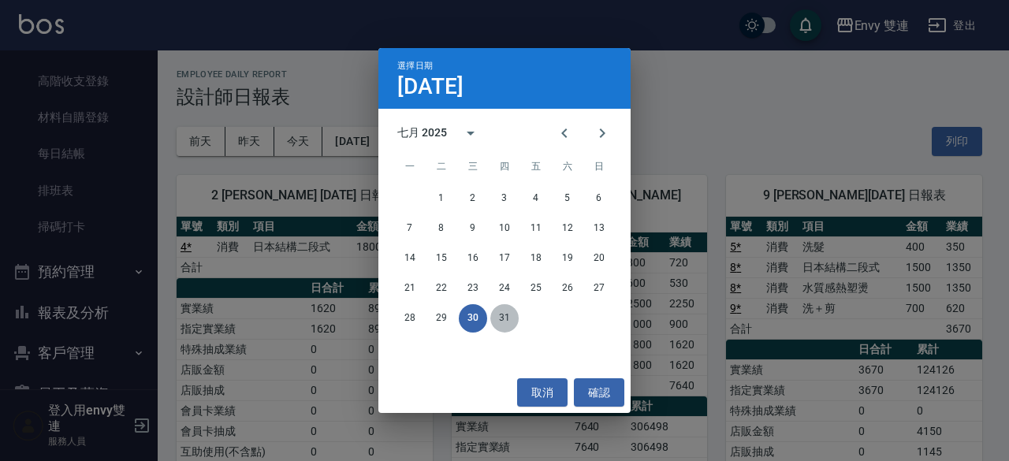
click at [494, 311] on button "31" at bounding box center [504, 318] width 28 height 28
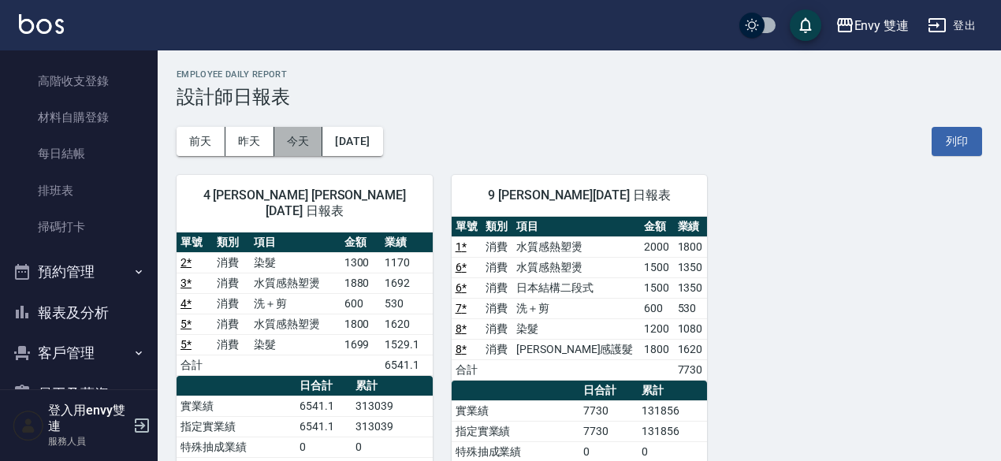
click at [305, 142] on button "今天" at bounding box center [298, 141] width 49 height 29
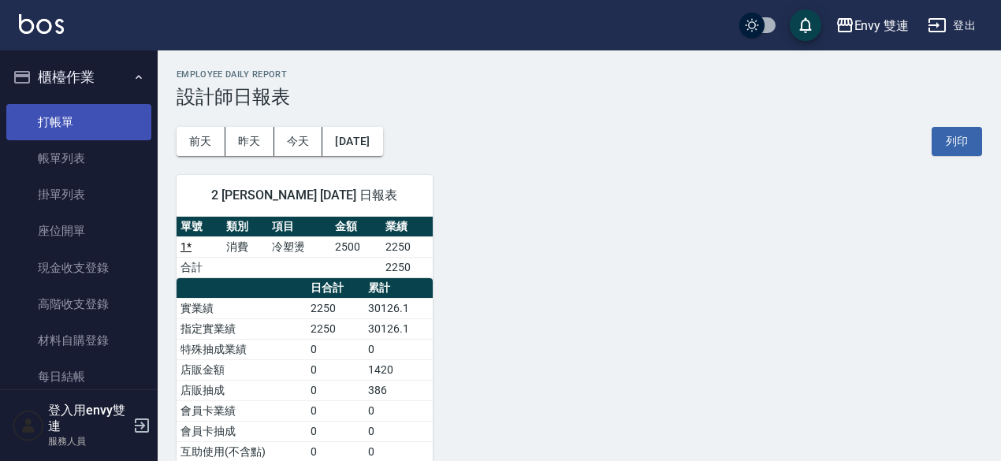
click at [101, 130] on link "打帳單" at bounding box center [78, 122] width 145 height 36
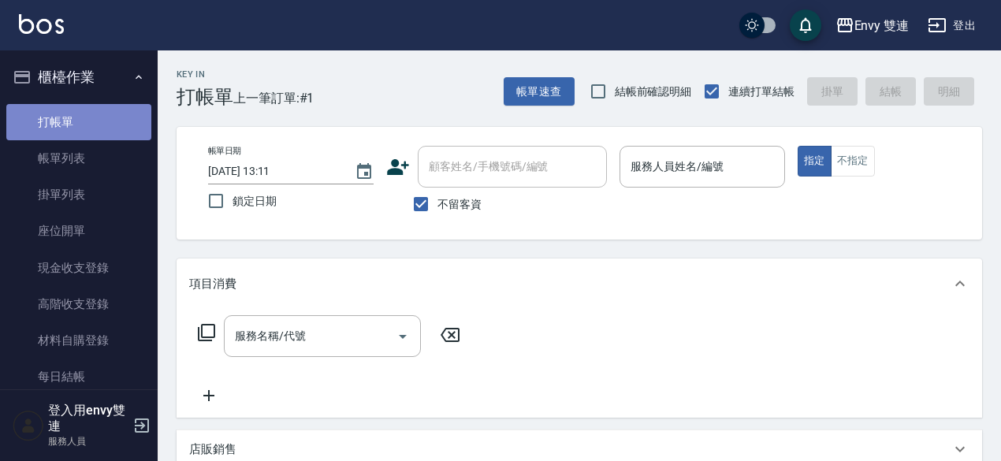
click at [101, 130] on link "打帳單" at bounding box center [78, 122] width 145 height 36
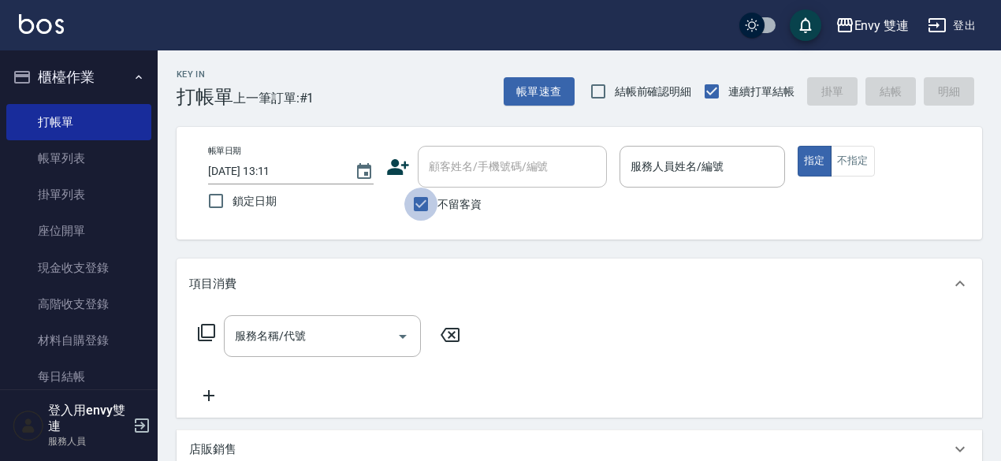
click at [423, 211] on input "不留客資" at bounding box center [420, 204] width 33 height 33
checkbox input "false"
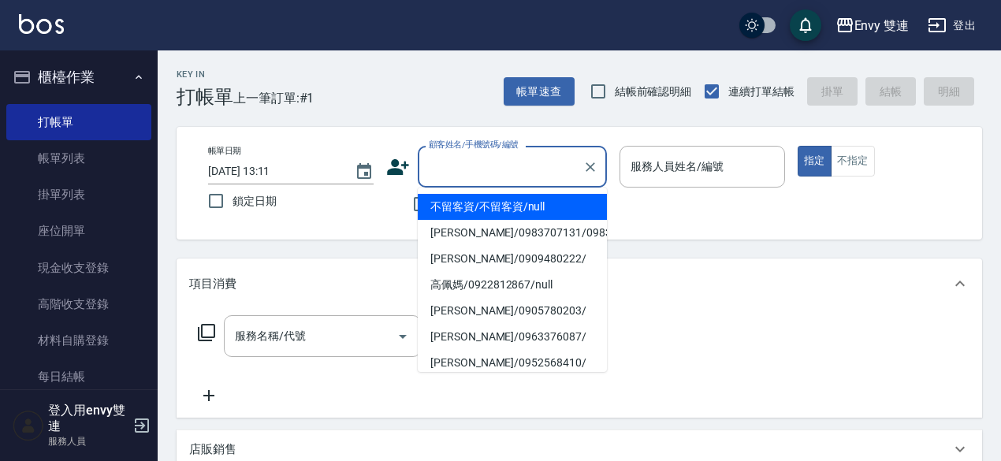
click at [516, 168] on input "顧客姓名/手機號碼/編號" at bounding box center [500, 167] width 151 height 28
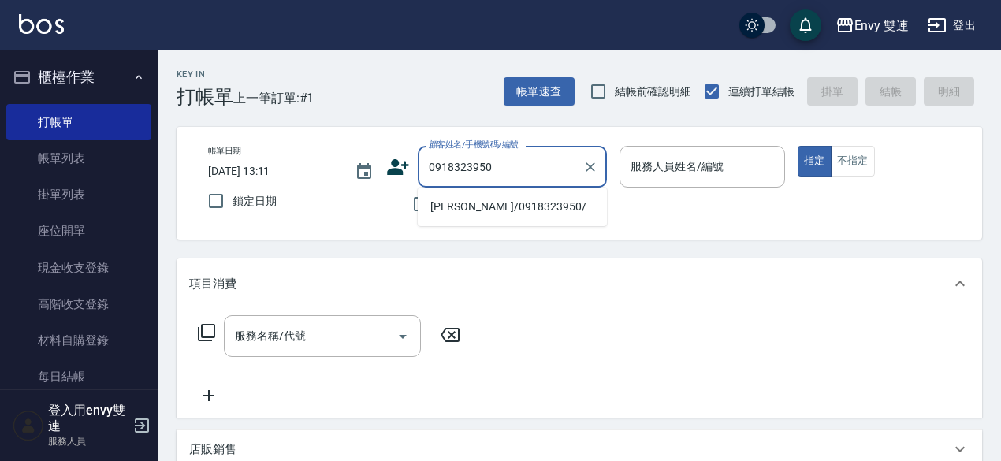
type input "[PERSON_NAME]/0918323950/"
type input "Zoe-9"
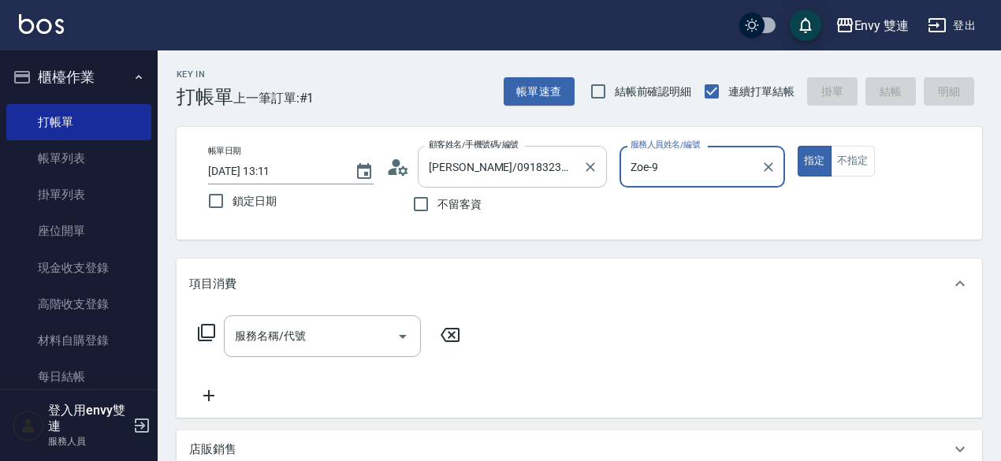
click at [798, 146] on button "指定" at bounding box center [815, 161] width 34 height 31
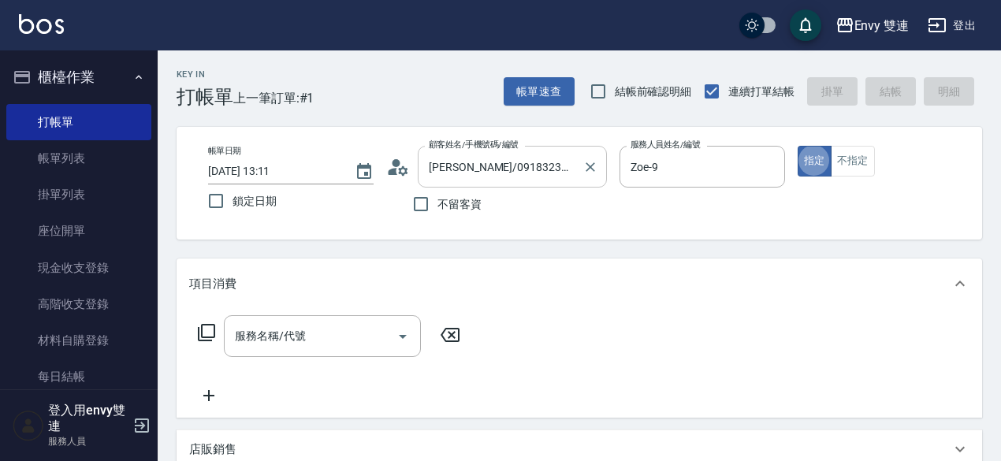
type button "true"
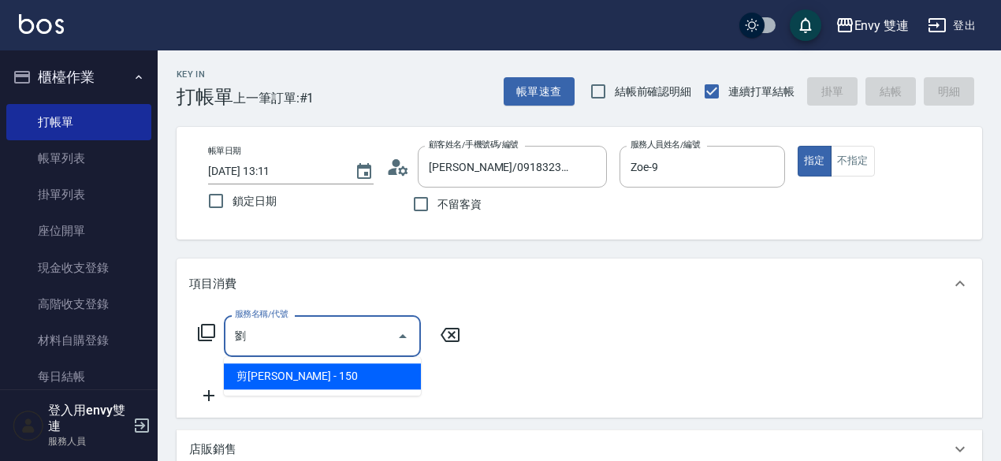
click at [307, 382] on span "剪[PERSON_NAME] - 150" at bounding box center [322, 376] width 197 height 26
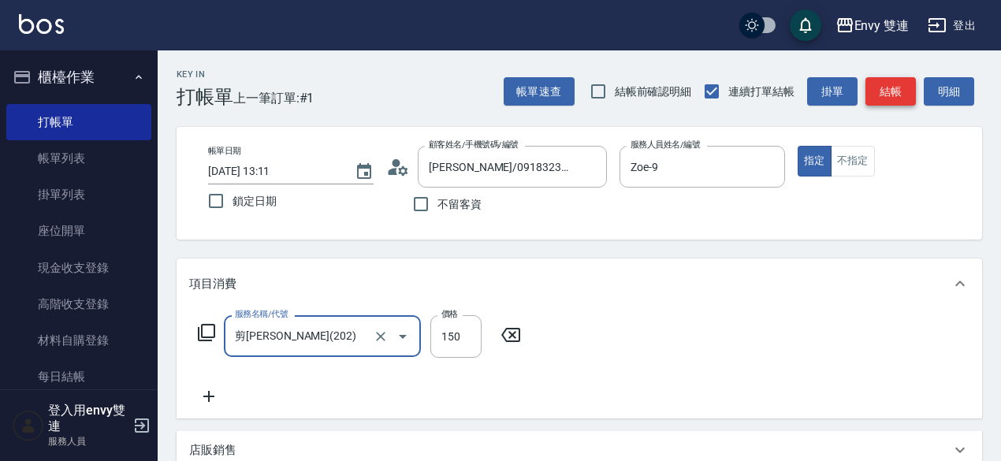
type input "剪[PERSON_NAME](202)"
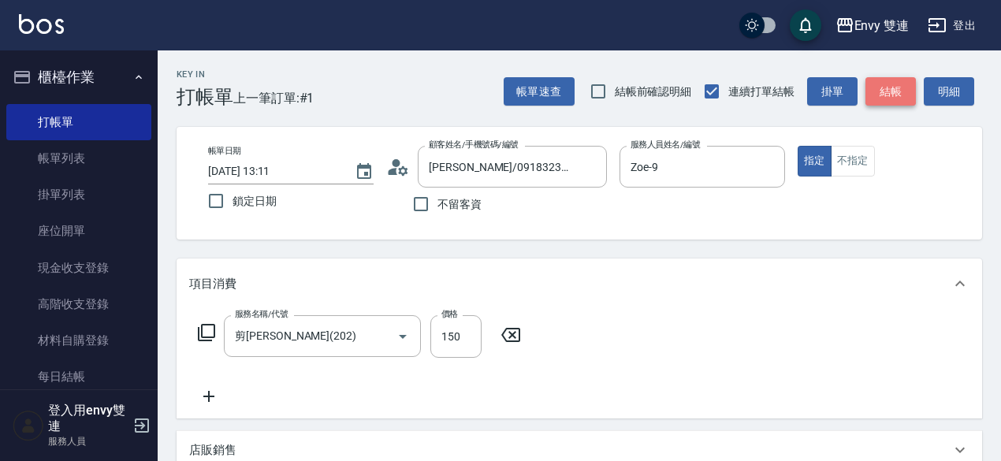
click at [893, 88] on button "結帳" at bounding box center [891, 91] width 50 height 29
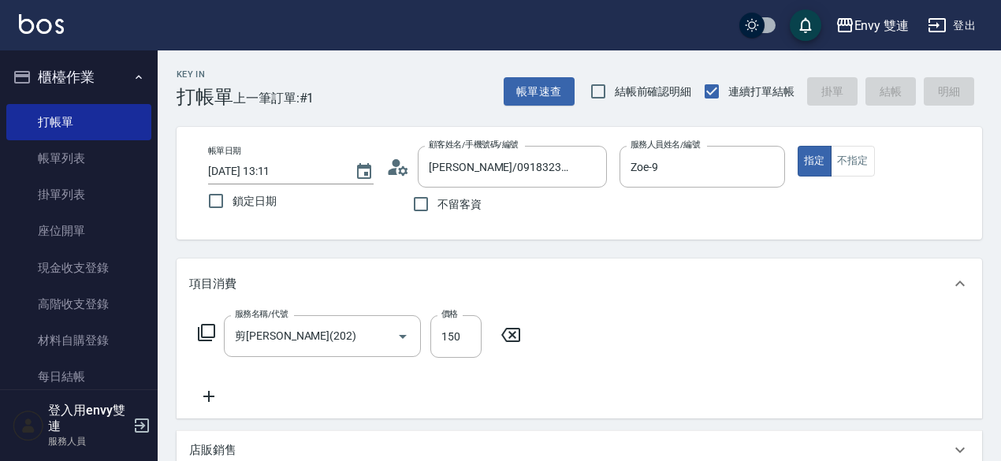
type input "[DATE] 13:15"
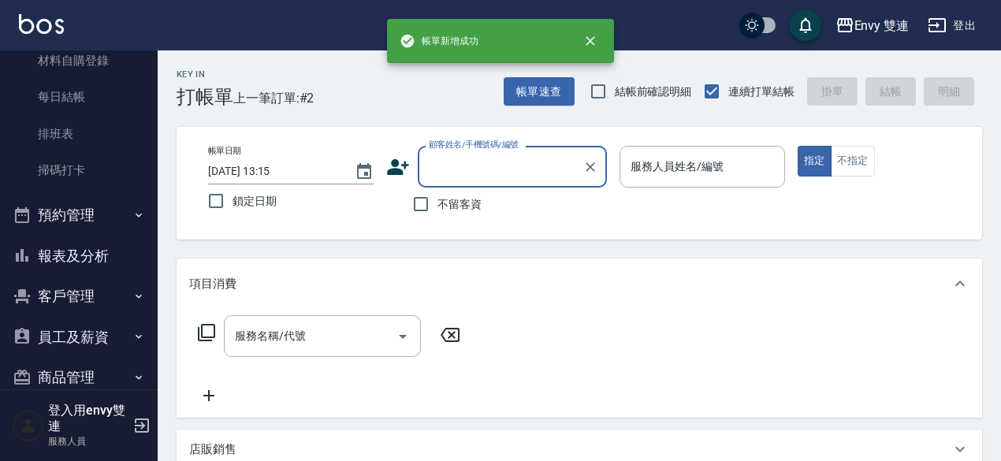
scroll to position [309, 0]
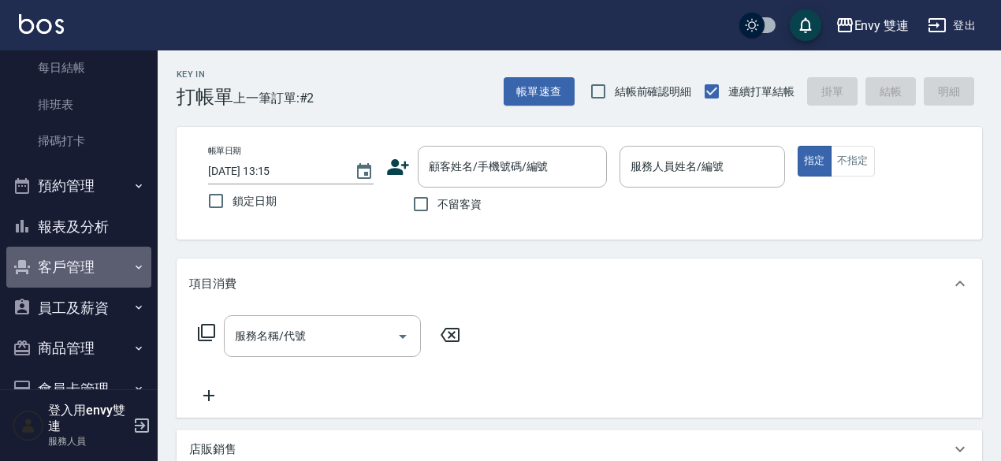
click at [93, 259] on button "客戶管理" at bounding box center [78, 267] width 145 height 41
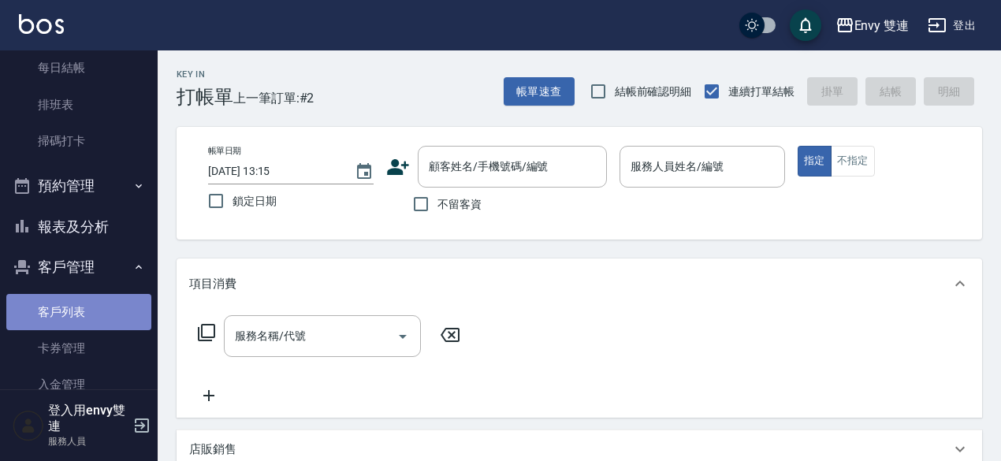
click at [105, 314] on link "客戶列表" at bounding box center [78, 312] width 145 height 36
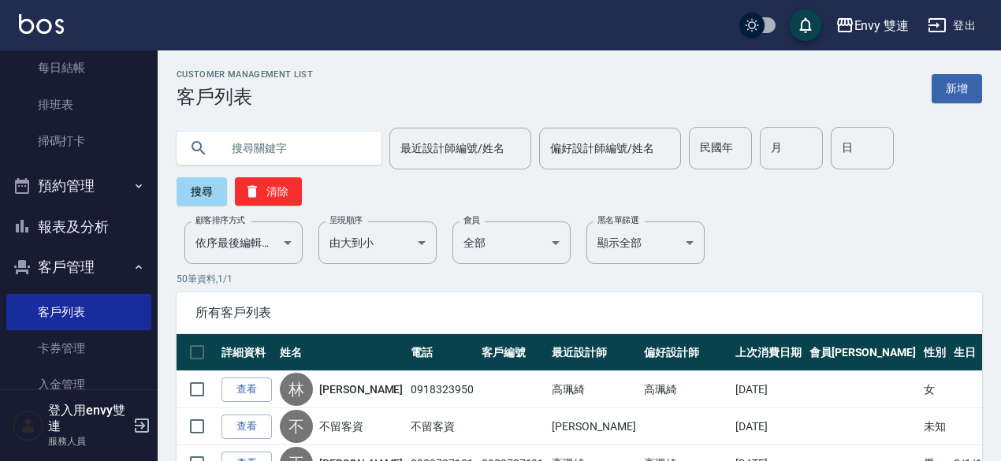
click at [306, 137] on input "text" at bounding box center [295, 148] width 148 height 43
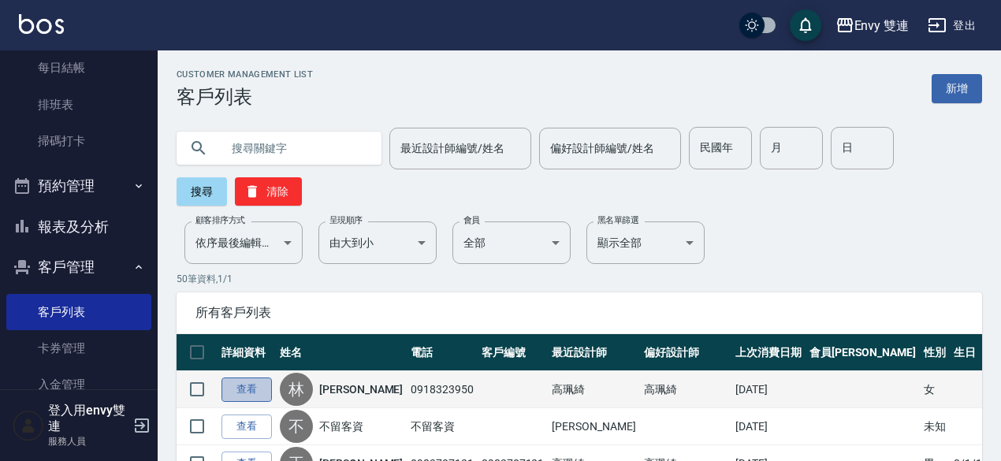
click at [241, 390] on link "查看" at bounding box center [247, 390] width 50 height 24
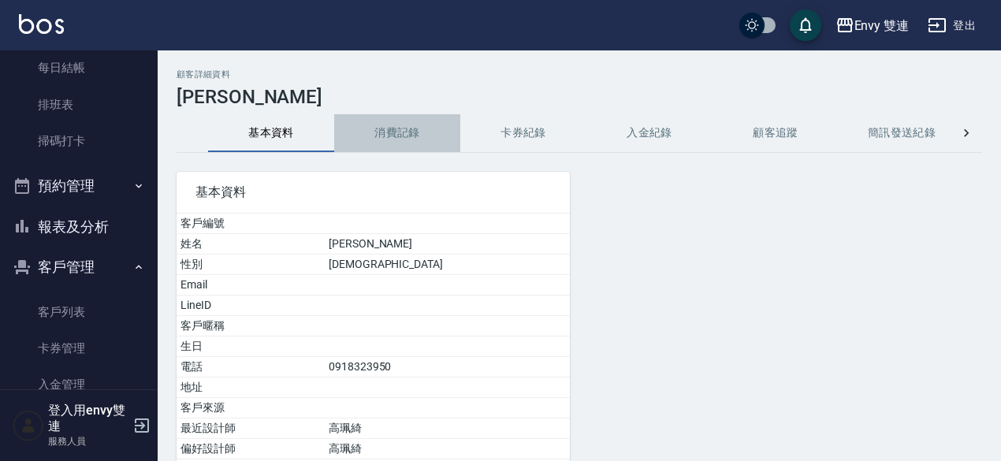
click at [416, 126] on button "消費記錄" at bounding box center [397, 133] width 126 height 38
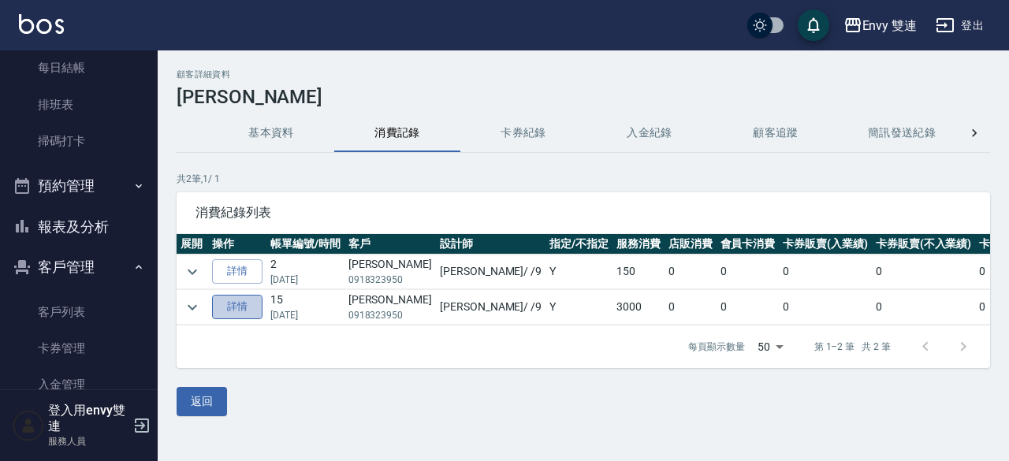
click at [248, 300] on link "詳情" at bounding box center [237, 307] width 50 height 24
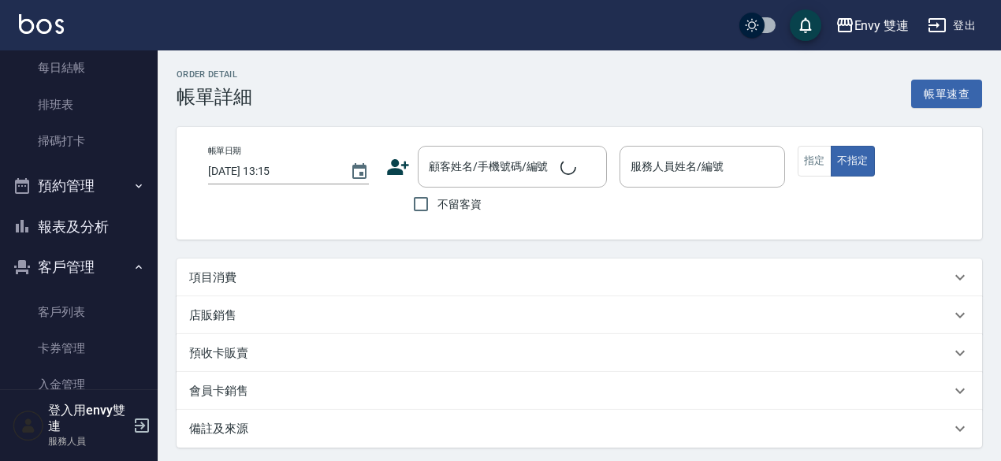
type input "[DATE] 20:26"
type input "Zoe-9"
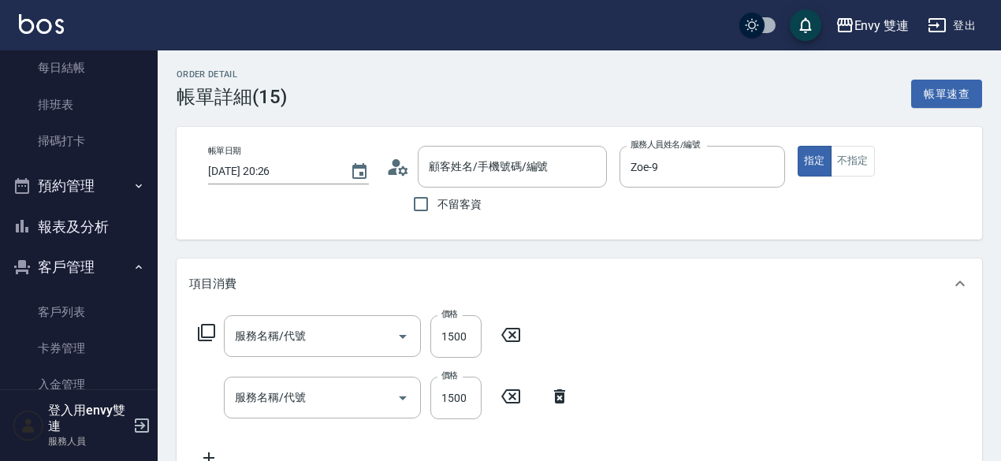
type input "染髮(401)"
type input "水質感熱塑燙(302)"
type input "[PERSON_NAME]/0918323950/"
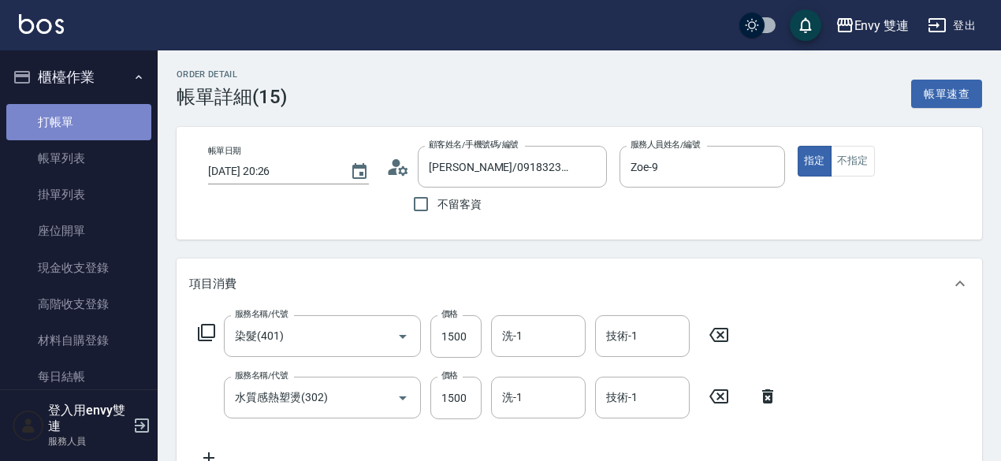
click at [78, 113] on link "打帳單" at bounding box center [78, 122] width 145 height 36
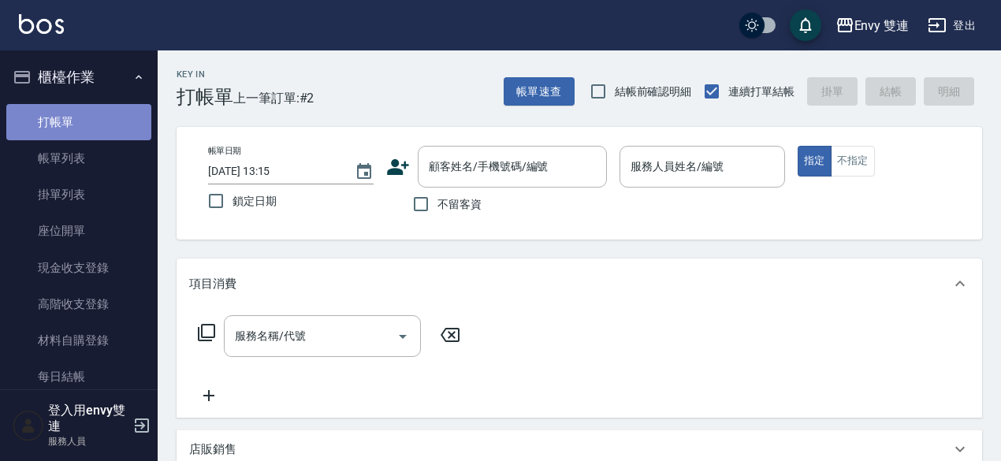
click at [78, 113] on link "打帳單" at bounding box center [78, 122] width 145 height 36
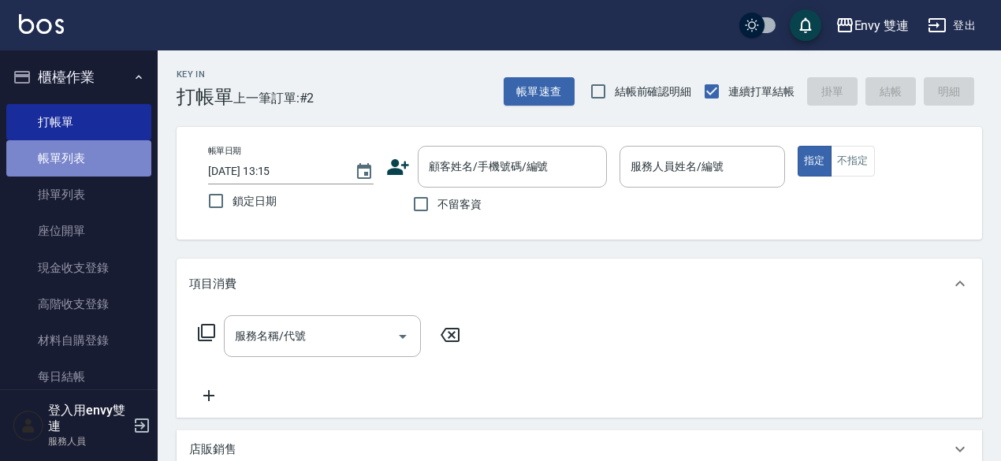
click at [99, 151] on link "帳單列表" at bounding box center [78, 158] width 145 height 36
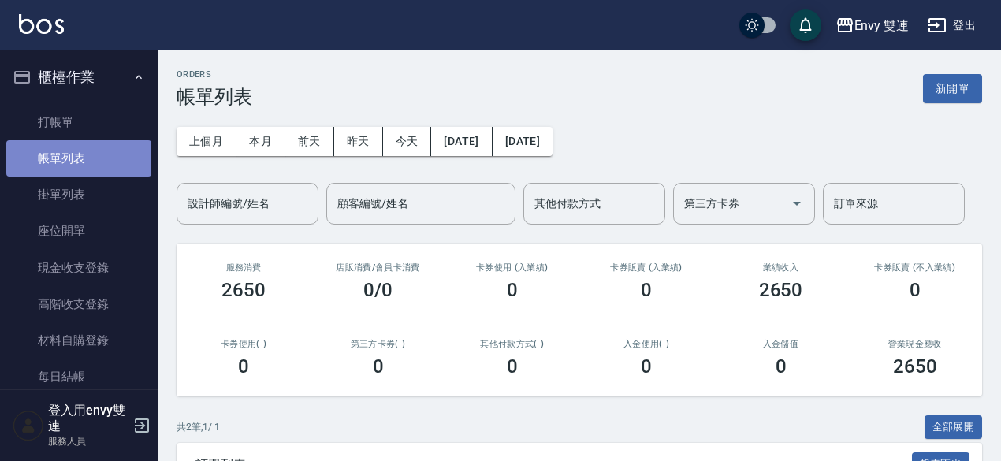
click at [95, 148] on link "帳單列表" at bounding box center [78, 158] width 145 height 36
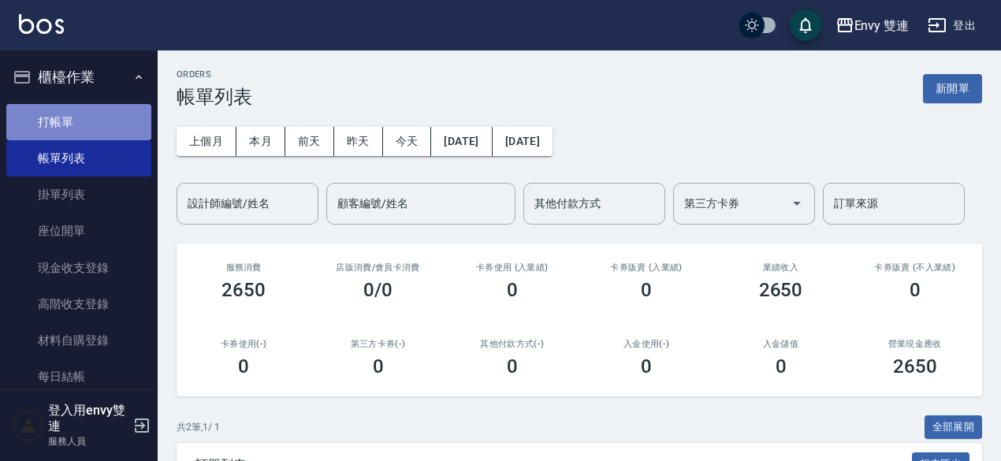
click at [136, 127] on link "打帳單" at bounding box center [78, 122] width 145 height 36
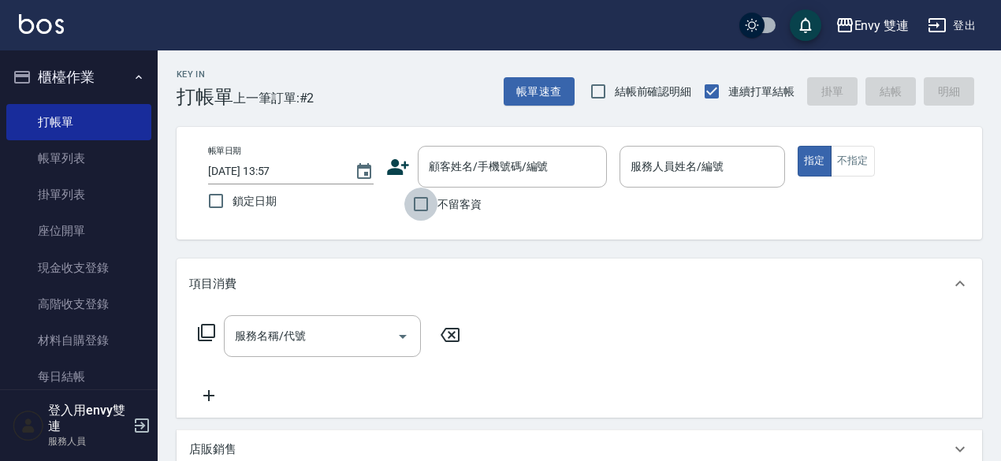
click at [427, 215] on input "不留客資" at bounding box center [420, 204] width 33 height 33
checkbox input "true"
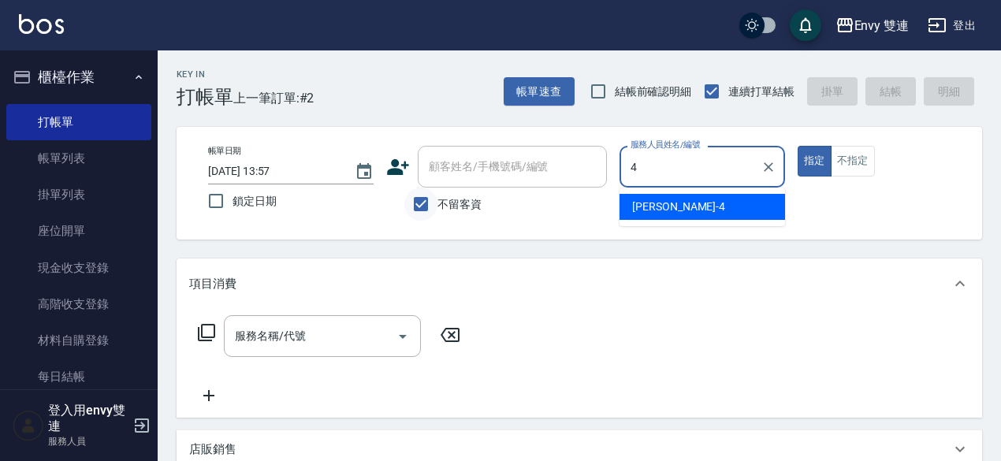
type input "[PERSON_NAME]-4"
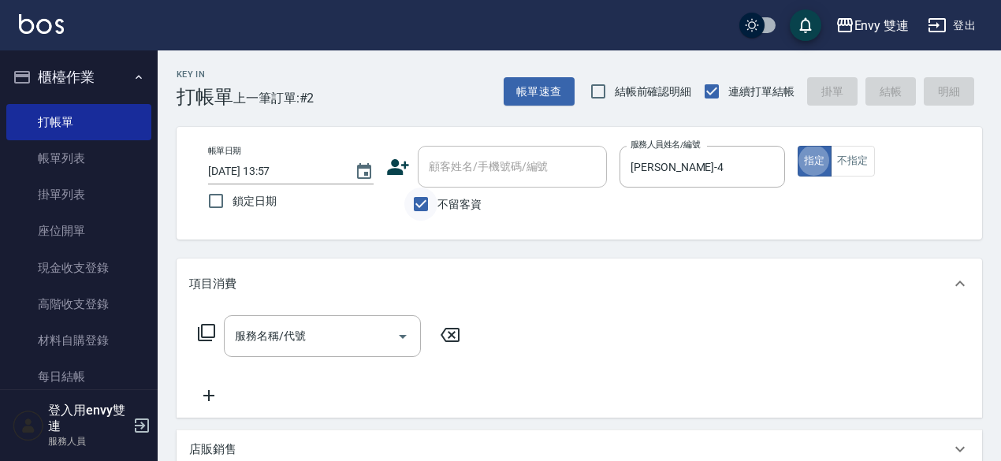
type button "true"
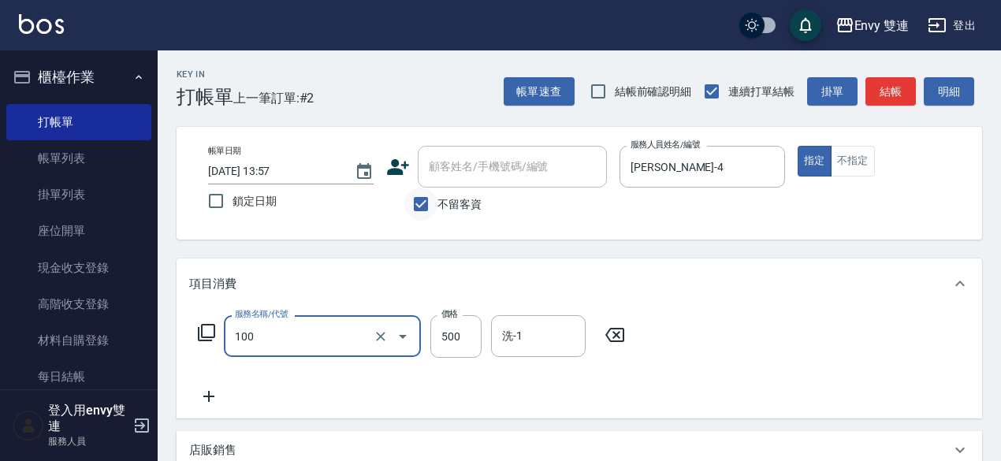
type input "洗＋剪(100)"
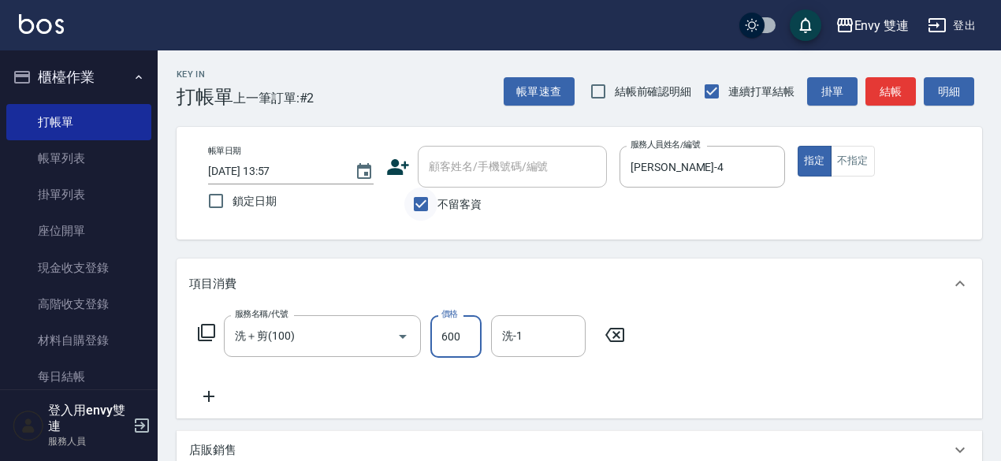
type input "600"
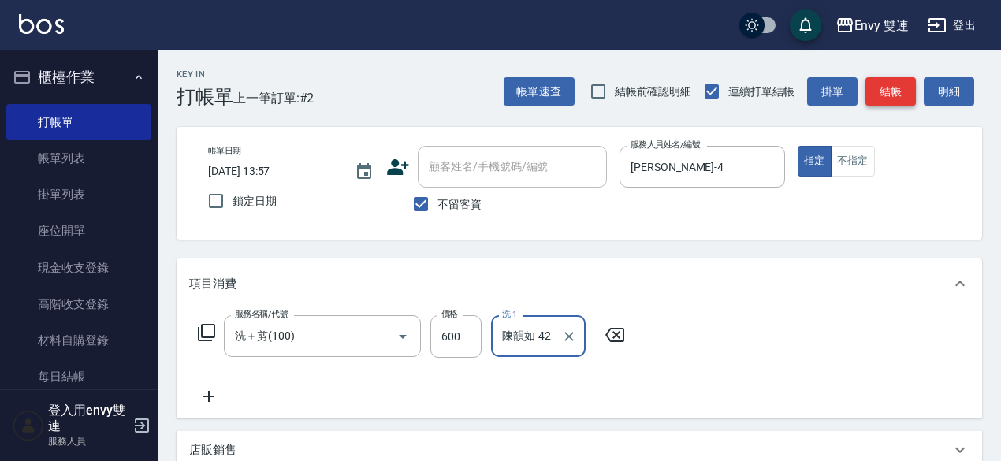
type input "陳韻如-42"
click at [900, 84] on button "結帳" at bounding box center [891, 91] width 50 height 29
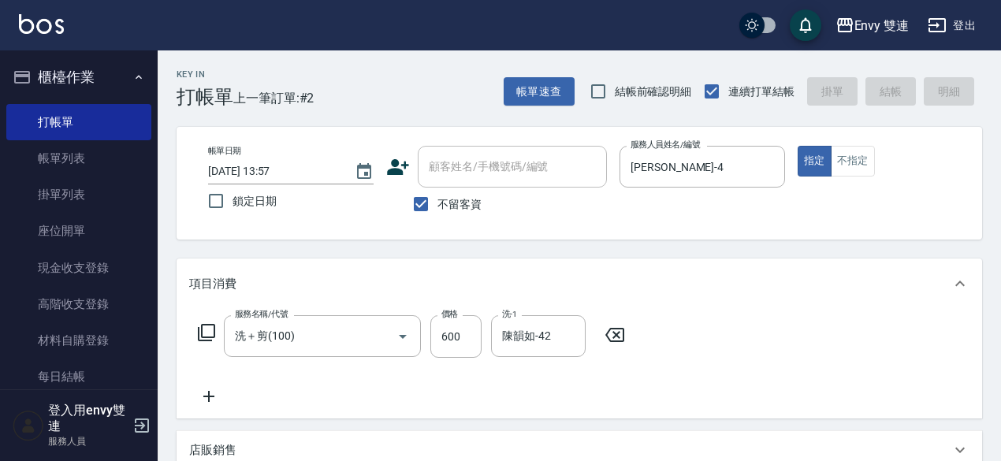
type input "[DATE] 14:33"
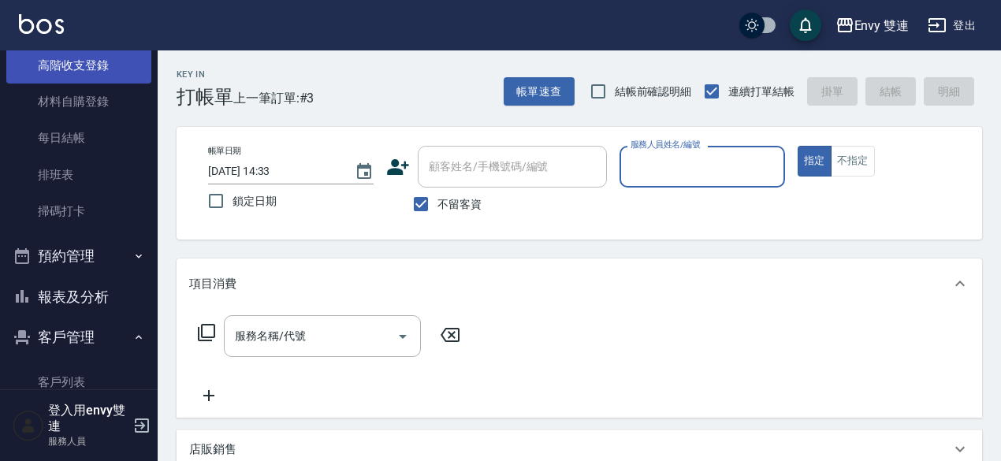
scroll to position [271, 0]
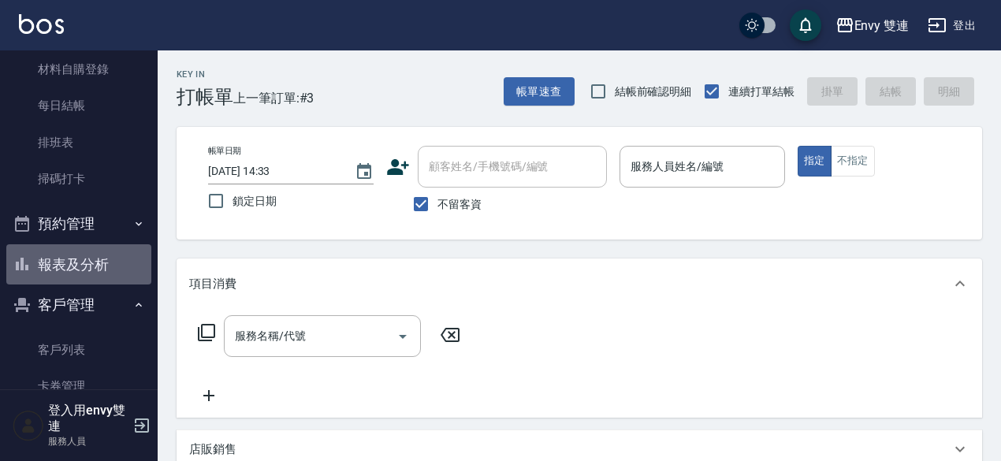
click at [89, 261] on button "報表及分析" at bounding box center [78, 264] width 145 height 41
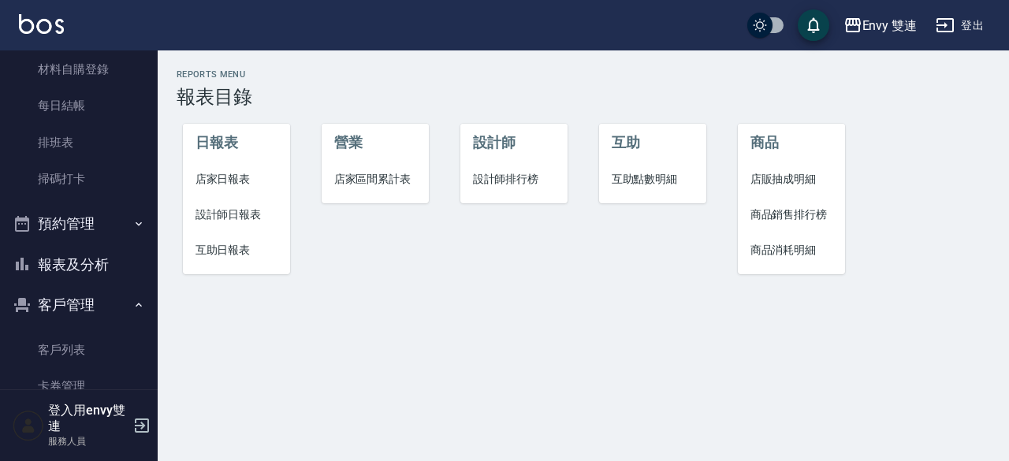
click at [211, 204] on li "設計師日報表" at bounding box center [237, 214] width 108 height 35
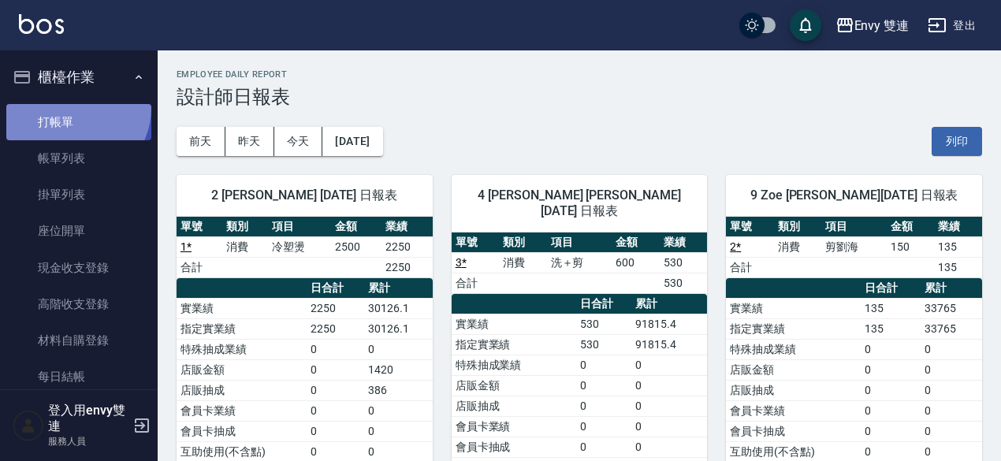
click at [73, 107] on link "打帳單" at bounding box center [78, 122] width 145 height 36
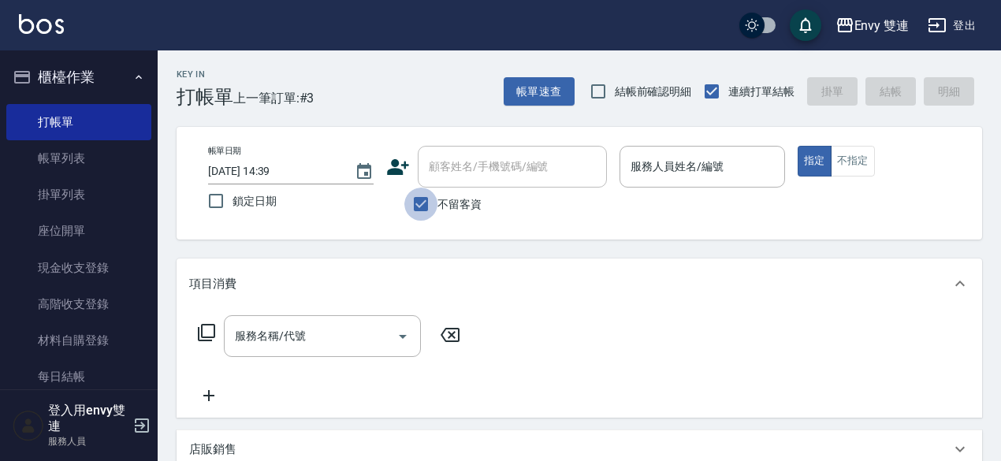
click at [434, 204] on input "不留客資" at bounding box center [420, 204] width 33 height 33
click at [418, 214] on input "不留客資" at bounding box center [420, 204] width 33 height 33
checkbox input "true"
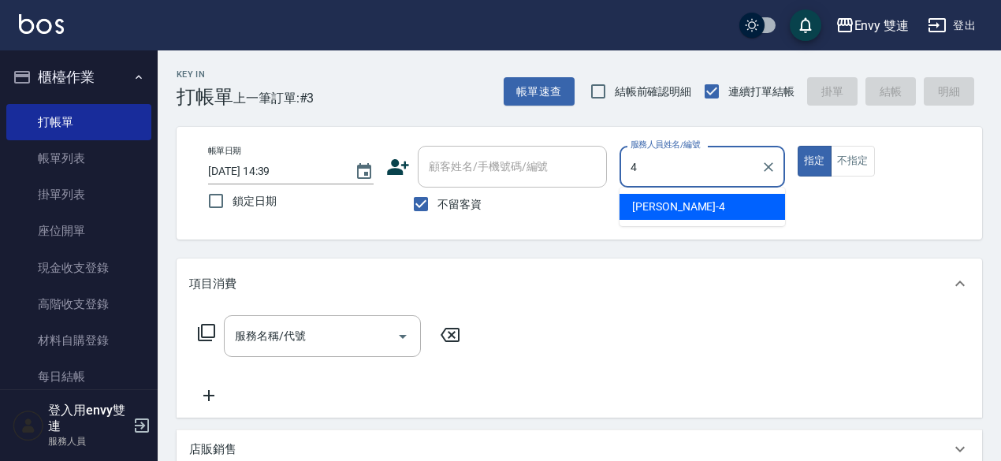
type input "[PERSON_NAME]-4"
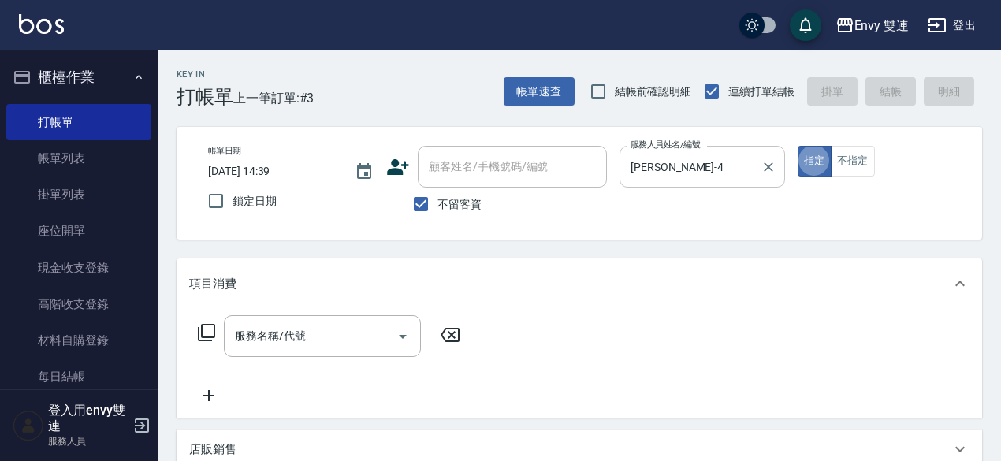
type button "true"
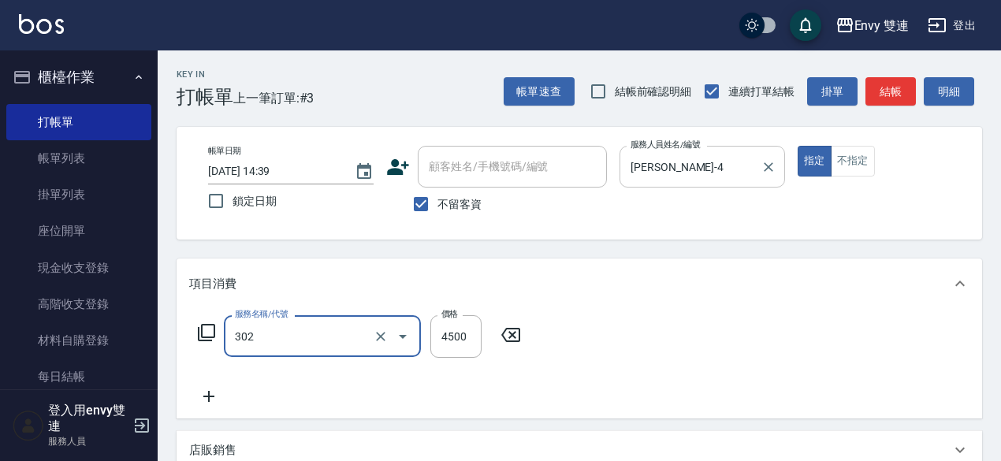
type input "水質感熱塑燙(302)"
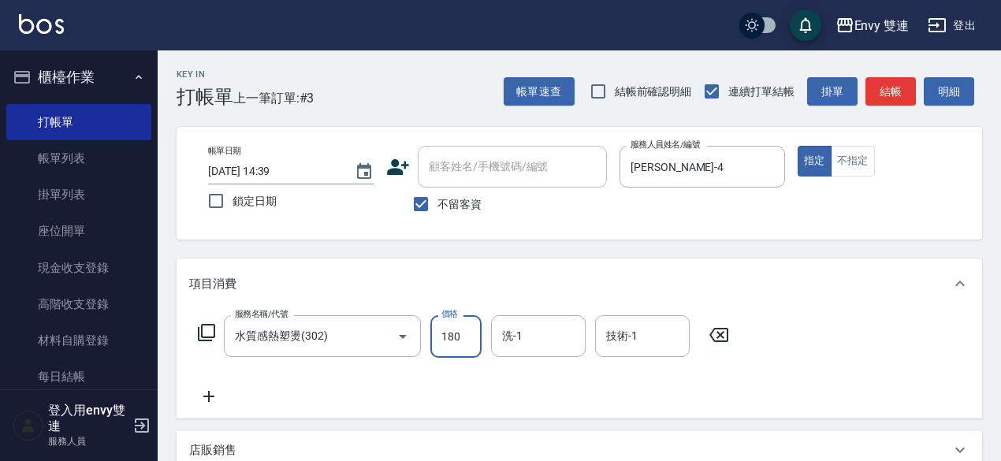
click at [446, 330] on input "180" at bounding box center [456, 336] width 51 height 43
type input "1800"
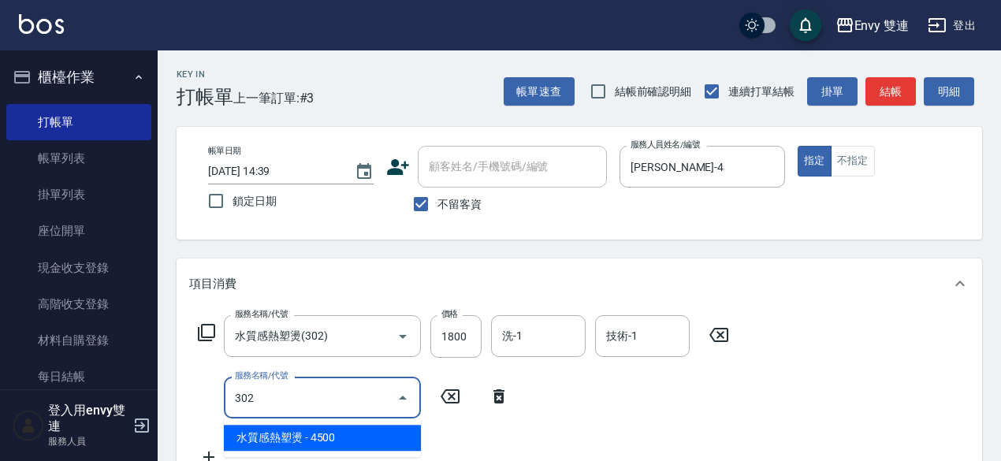
type input "水質感熱塑燙(302)"
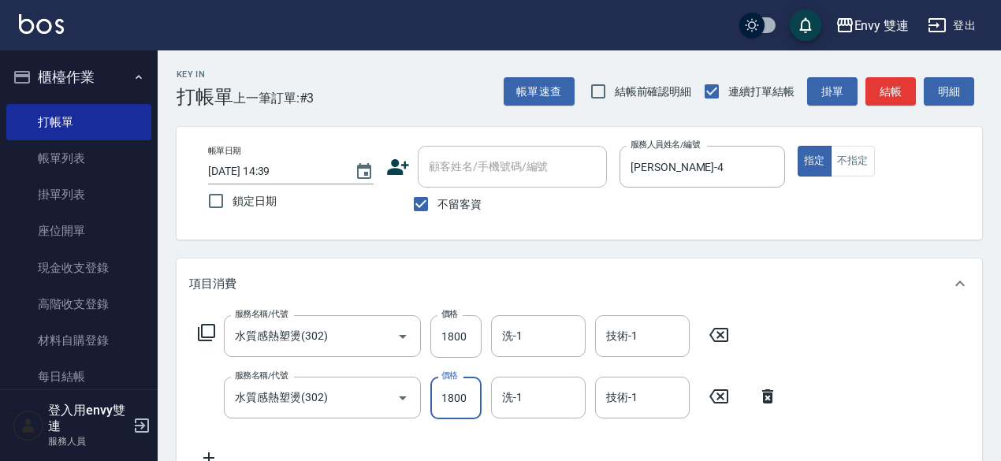
type input "1800"
click at [878, 333] on div "服務名稱/代號 水質感熱塑燙(302) 服務名稱/代號 價格 1800 價格 洗-1 洗-1 技術-1 技術-1 服務名稱/代號 水質感熱塑燙(302) 服務…" at bounding box center [580, 394] width 806 height 171
click at [464, 340] on input "1800" at bounding box center [456, 336] width 51 height 43
type input "1800"
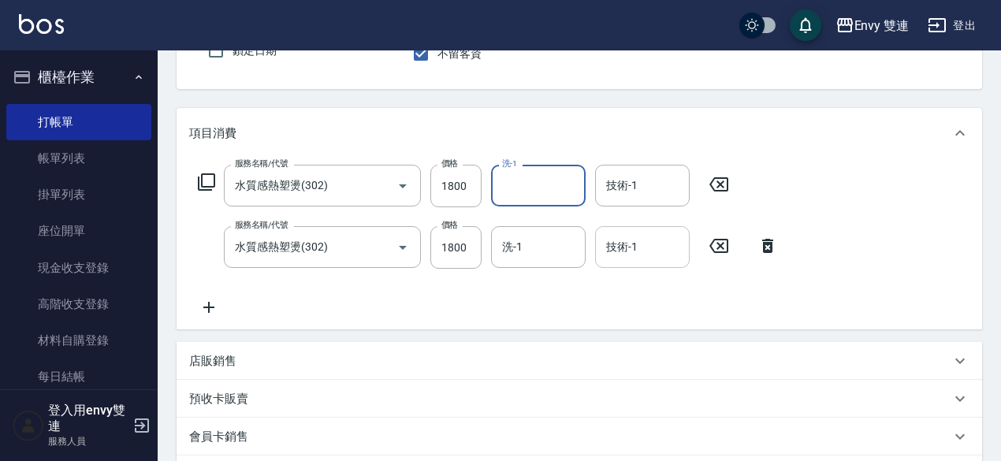
scroll to position [151, 0]
drag, startPoint x: 642, startPoint y: 366, endPoint x: 548, endPoint y: 244, distance: 153.5
click at [548, 244] on input "洗-1" at bounding box center [538, 247] width 80 height 28
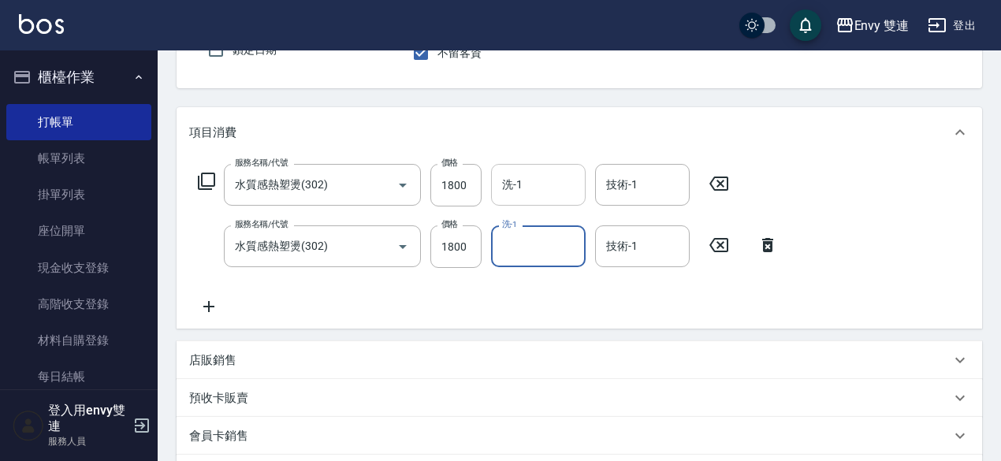
click at [545, 193] on input "洗-1" at bounding box center [538, 185] width 80 height 28
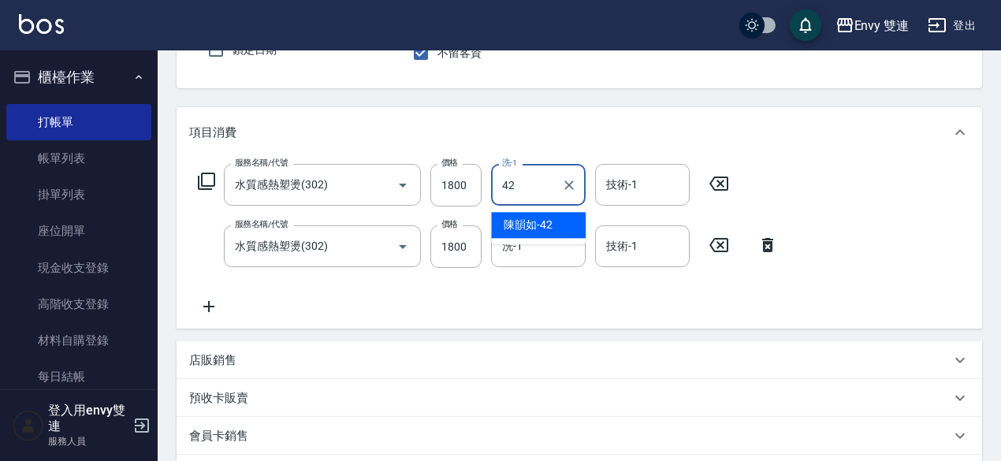
type input "陳韻如-42"
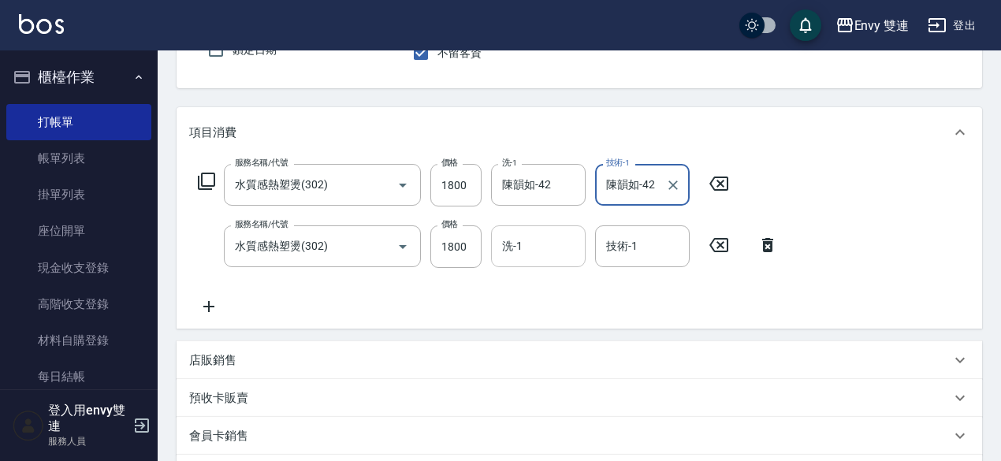
type input "陳韻如-42"
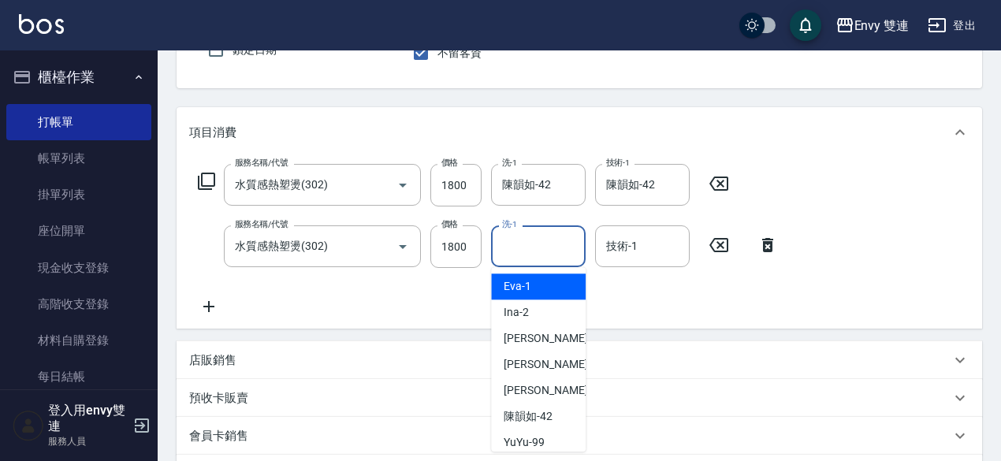
click at [552, 248] on input "洗-1" at bounding box center [538, 247] width 80 height 28
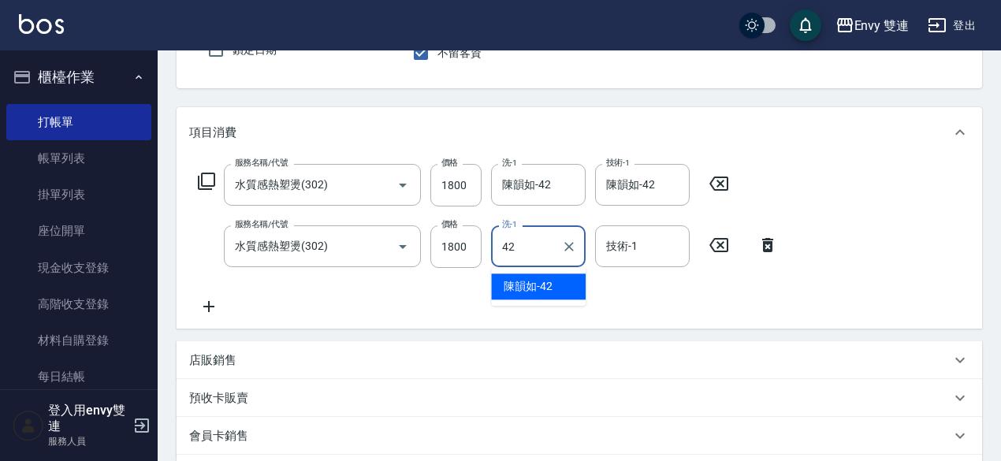
type input "陳韻如-42"
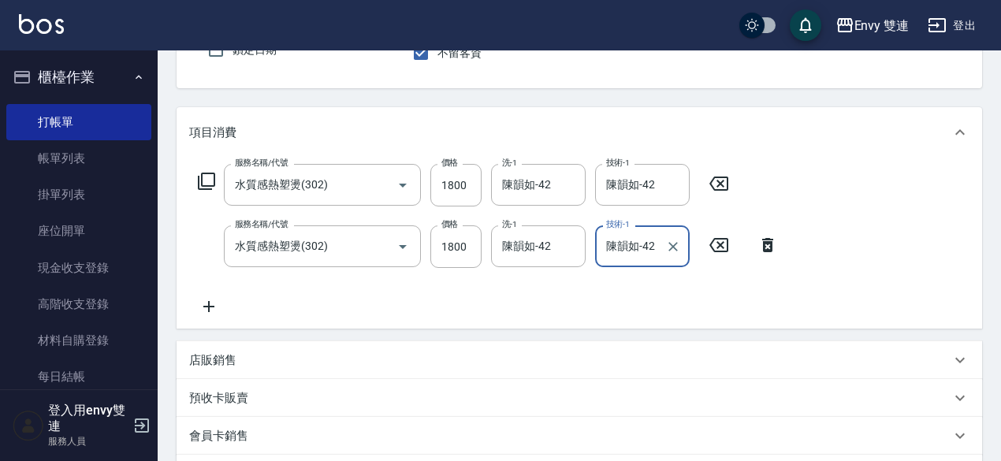
scroll to position [0, 0]
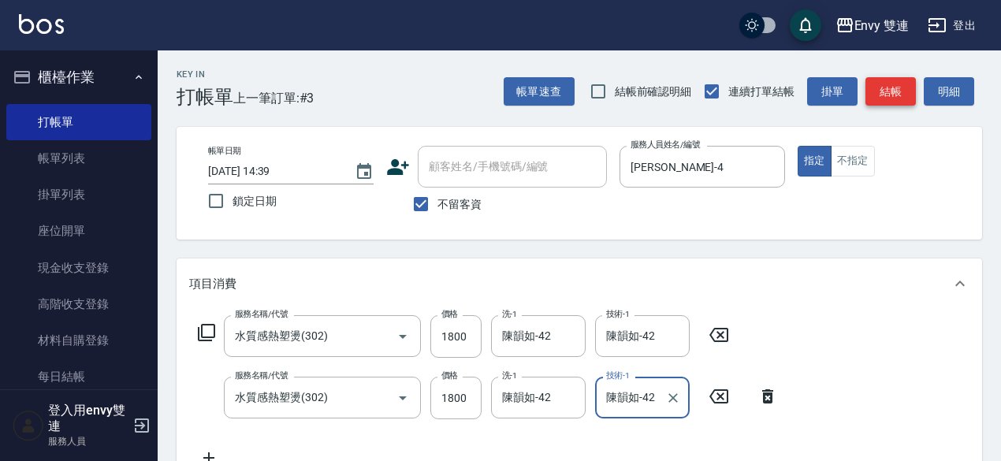
type input "陳韻如-42"
click at [885, 98] on button "結帳" at bounding box center [891, 91] width 50 height 29
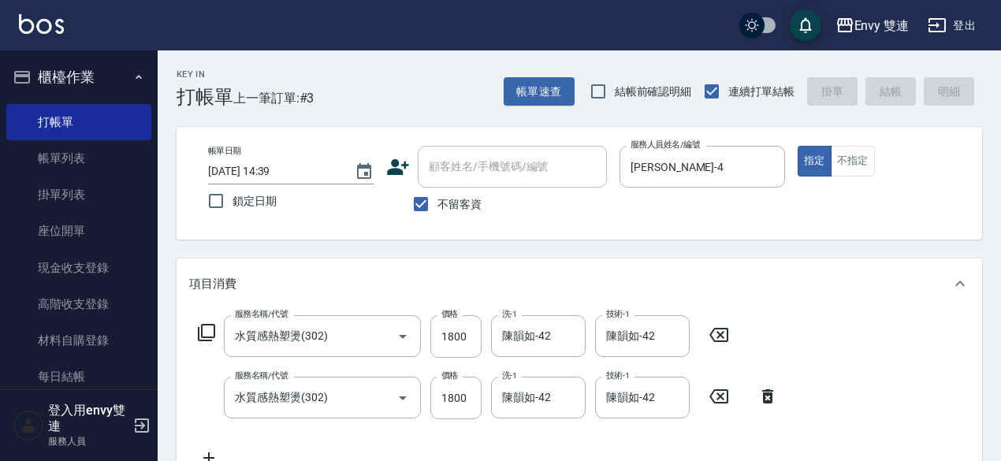
type input "[DATE] 15:19"
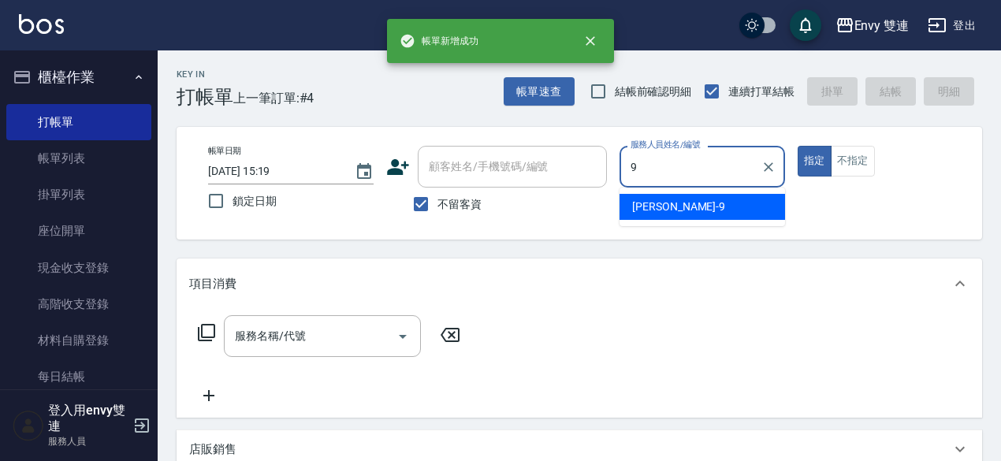
type input "Zoe-9"
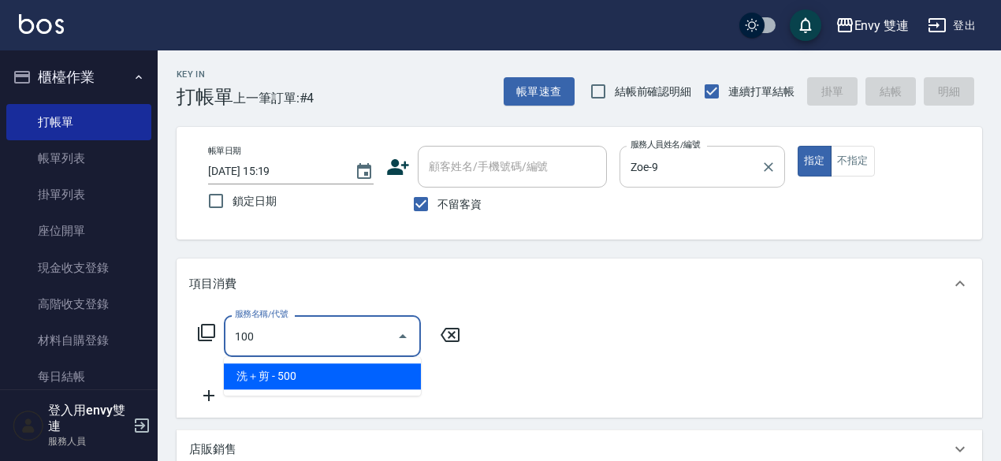
type input "洗＋剪(100)"
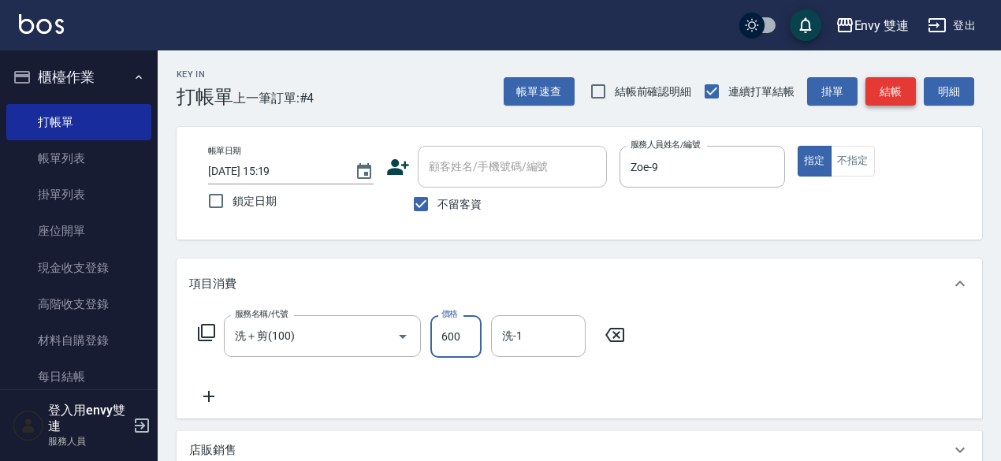
type input "600"
click at [905, 78] on button "結帳" at bounding box center [891, 91] width 50 height 29
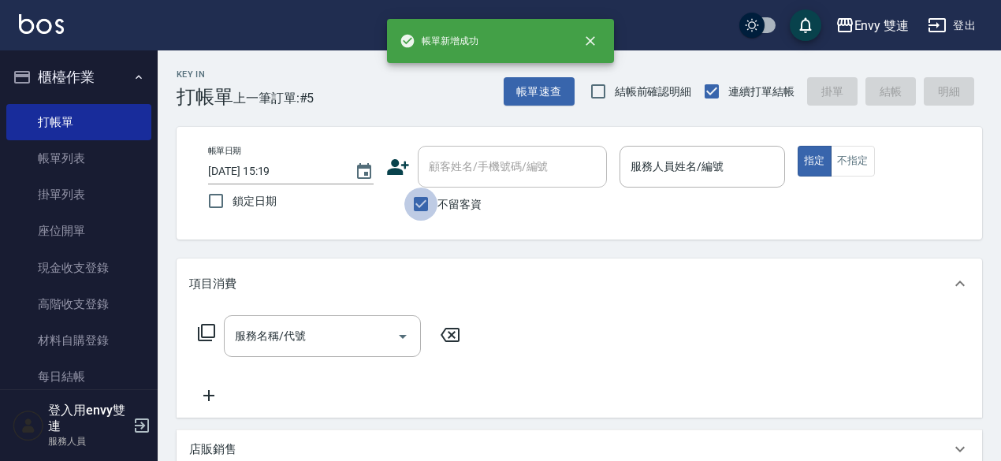
click at [418, 206] on input "不留客資" at bounding box center [420, 204] width 33 height 33
checkbox input "false"
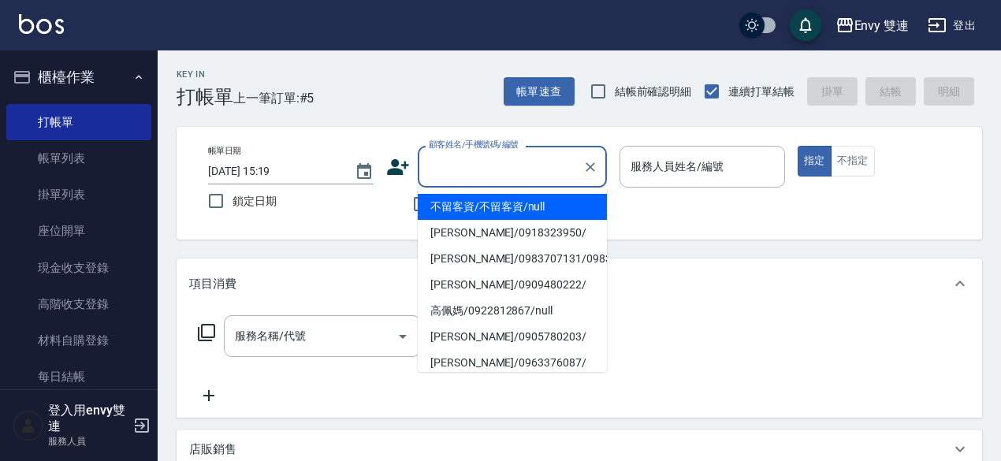
click at [482, 162] on input "顧客姓名/手機號碼/編號" at bounding box center [500, 167] width 151 height 28
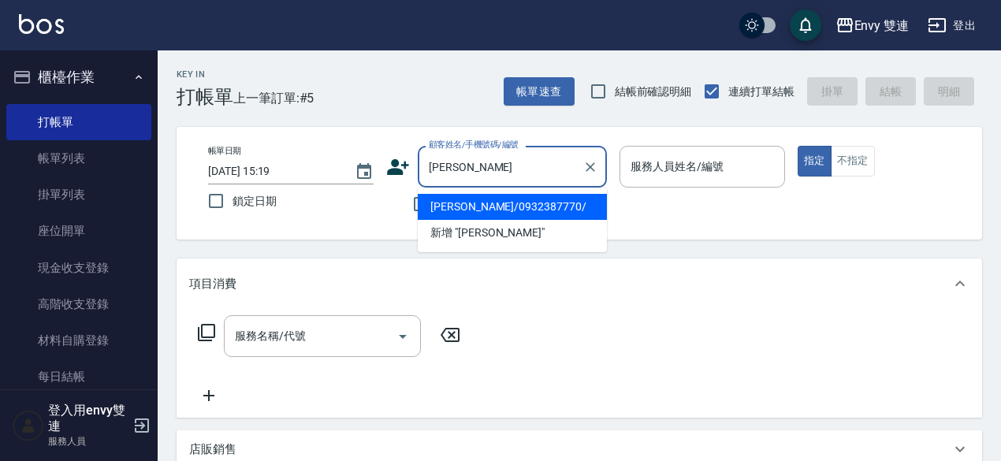
click at [520, 207] on li "[PERSON_NAME]/0932387770/" at bounding box center [512, 207] width 189 height 26
type input "[PERSON_NAME]/0932387770/"
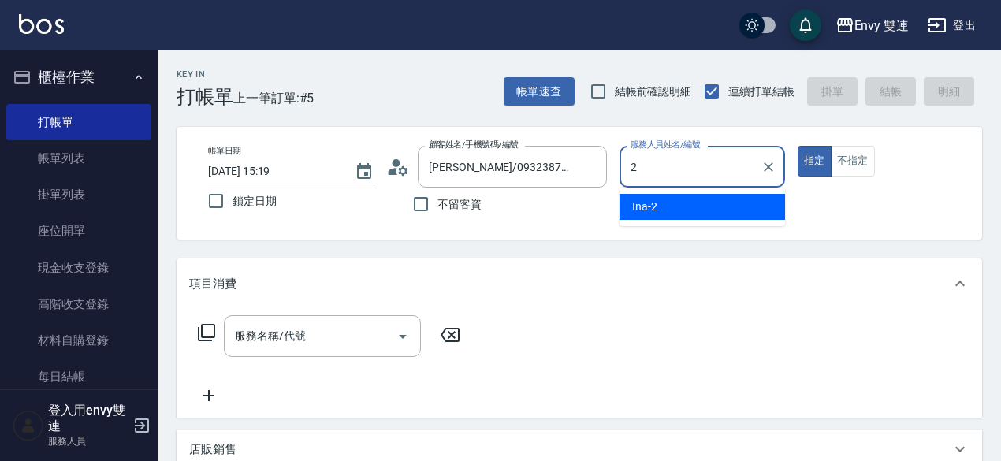
type input "Ina-2"
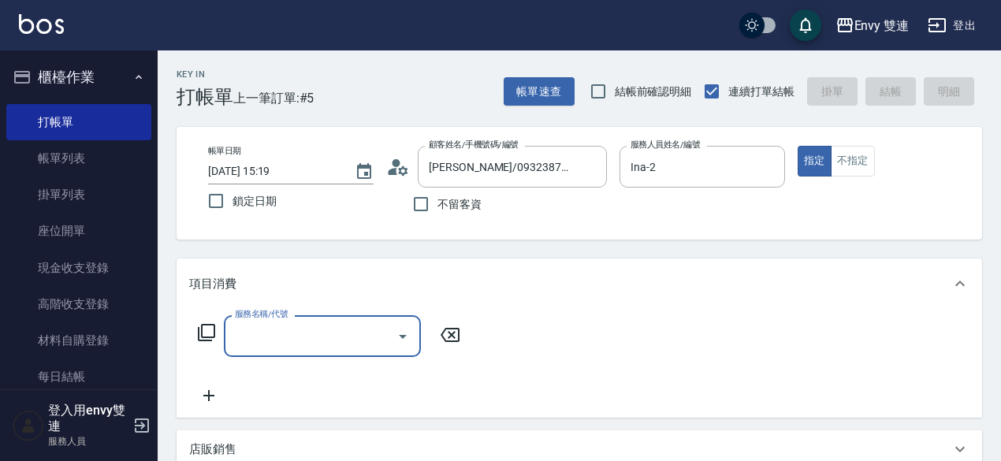
type input "1"
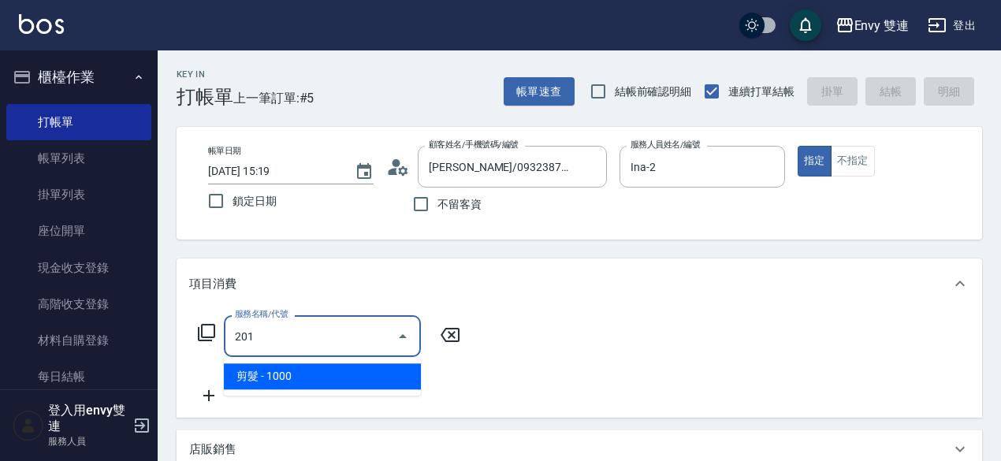
type input "剪髮(201)"
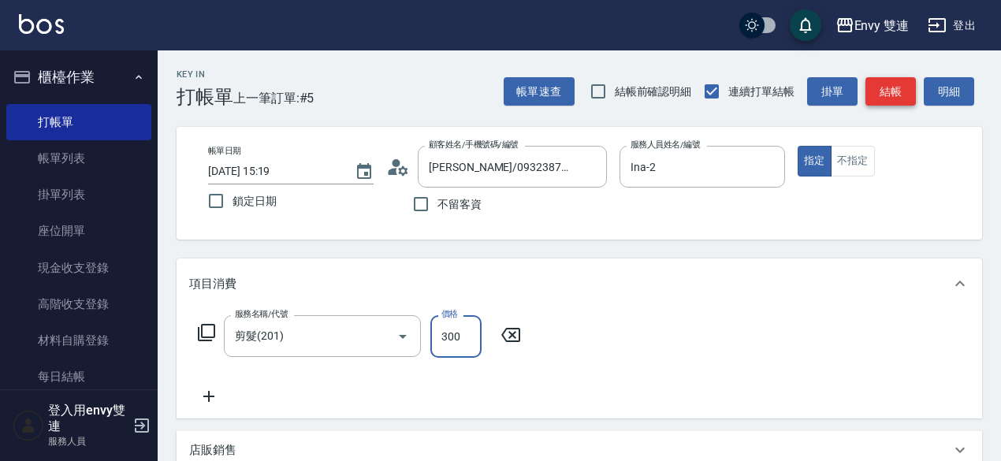
type input "300"
click at [884, 96] on button "結帳" at bounding box center [891, 91] width 50 height 29
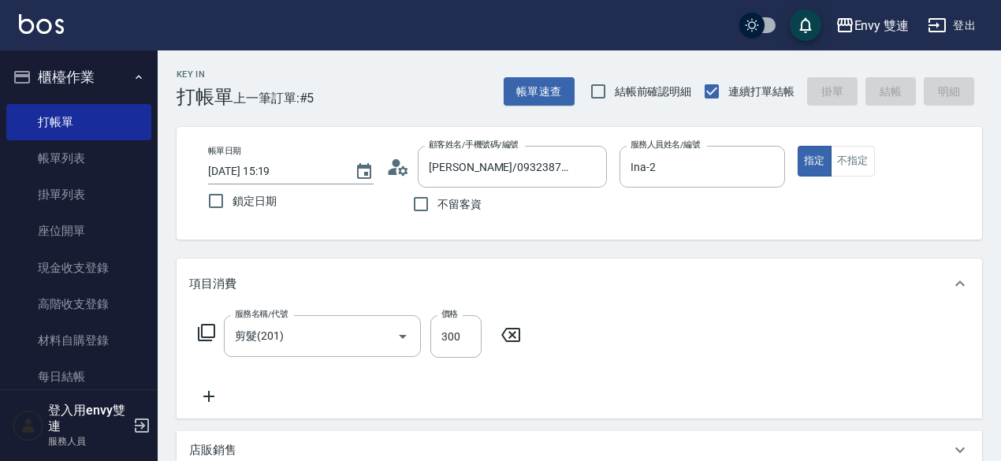
type input "[DATE] 15:20"
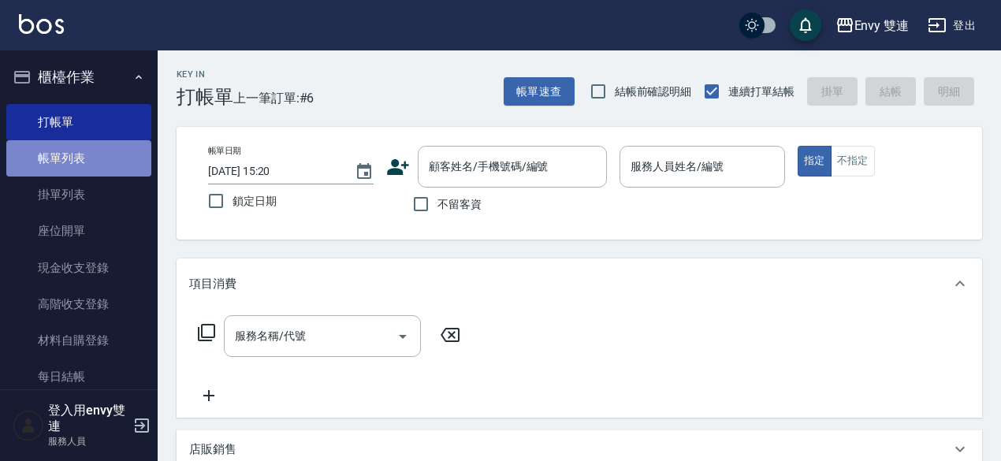
click at [102, 146] on link "帳單列表" at bounding box center [78, 158] width 145 height 36
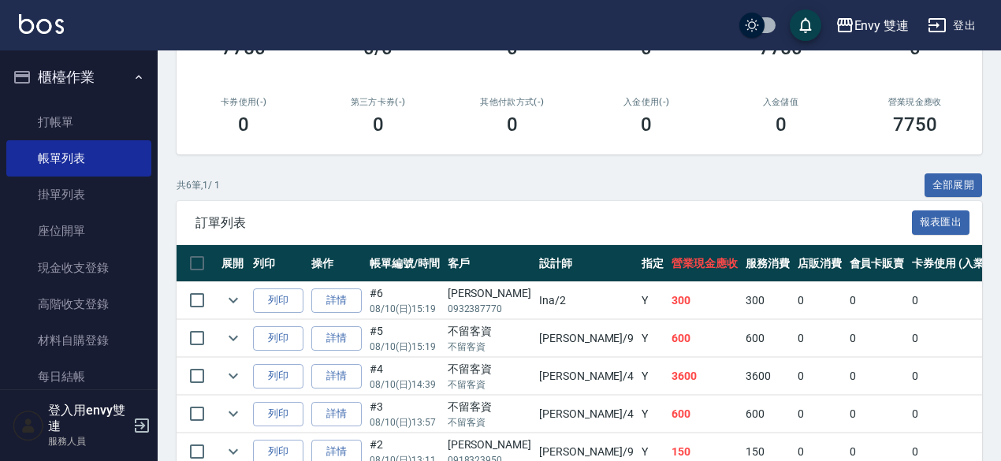
scroll to position [243, 0]
